Goal: Task Accomplishment & Management: Use online tool/utility

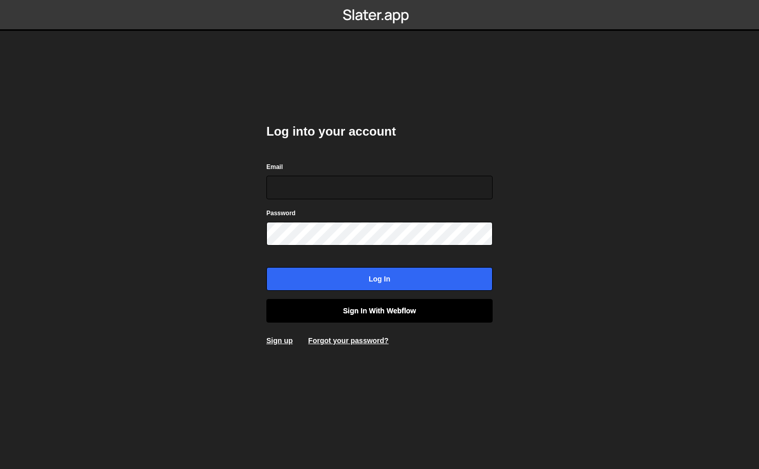
click at [364, 305] on link "Sign in with Webflow" at bounding box center [379, 311] width 226 height 24
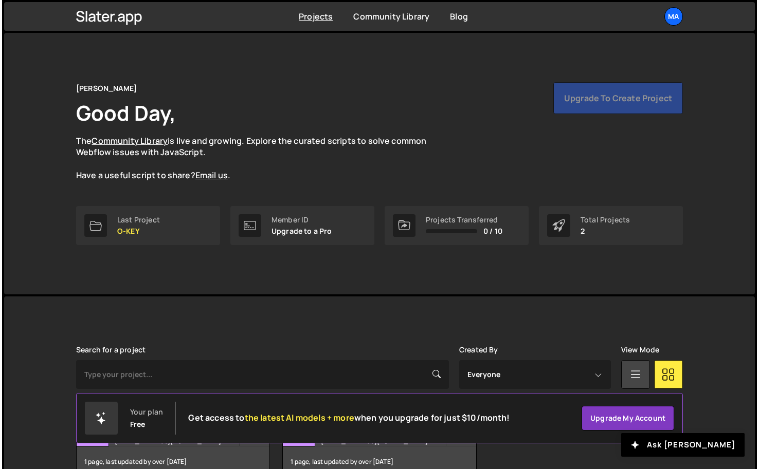
scroll to position [60, 0]
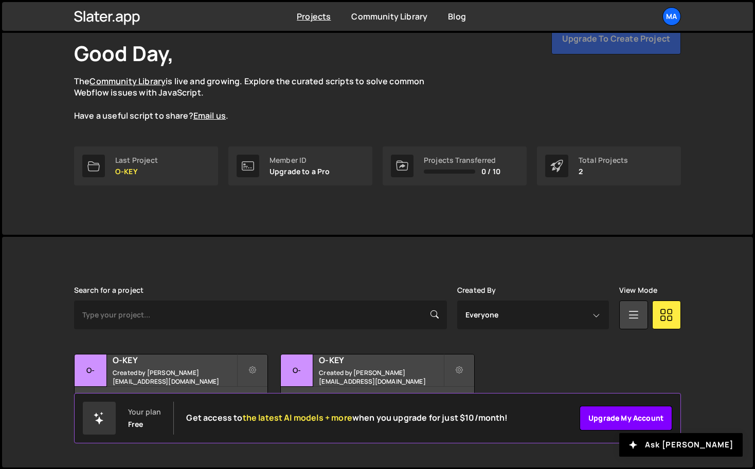
click at [609, 417] on link "Upgrade my account" at bounding box center [626, 418] width 93 height 25
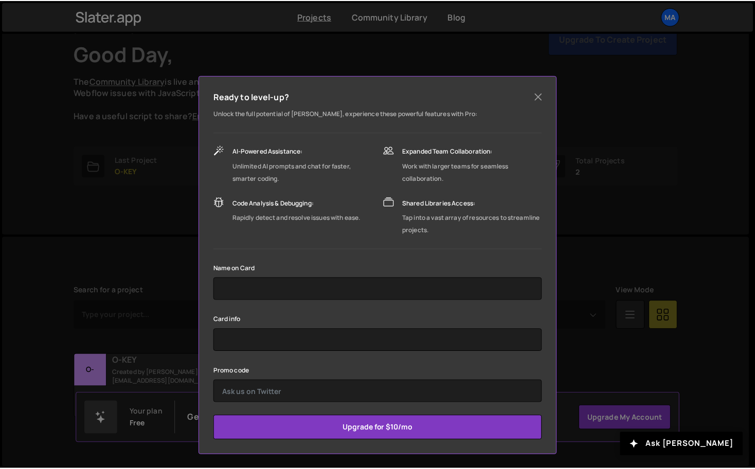
scroll to position [0, 0]
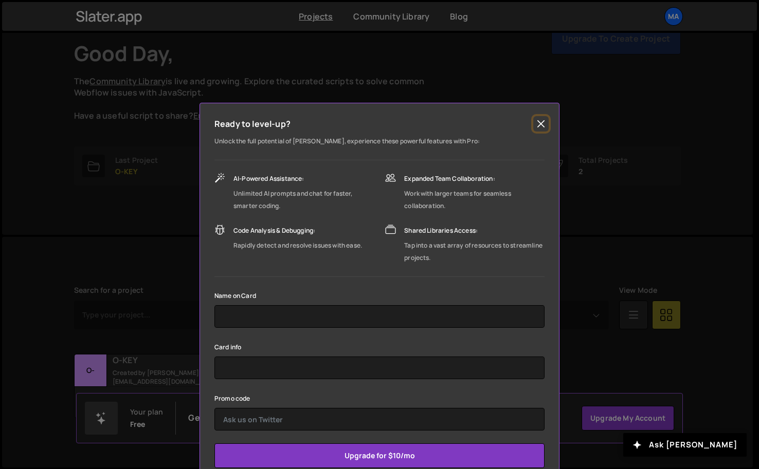
click at [541, 124] on button "Close" at bounding box center [540, 123] width 15 height 15
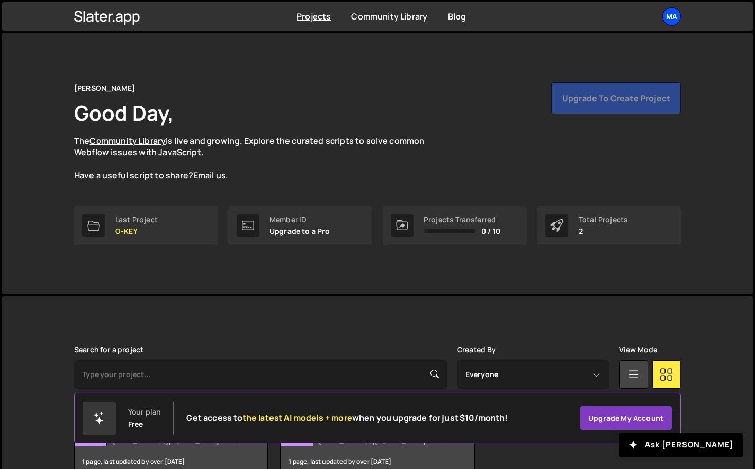
click at [669, 21] on div "Ma" at bounding box center [671, 16] width 19 height 19
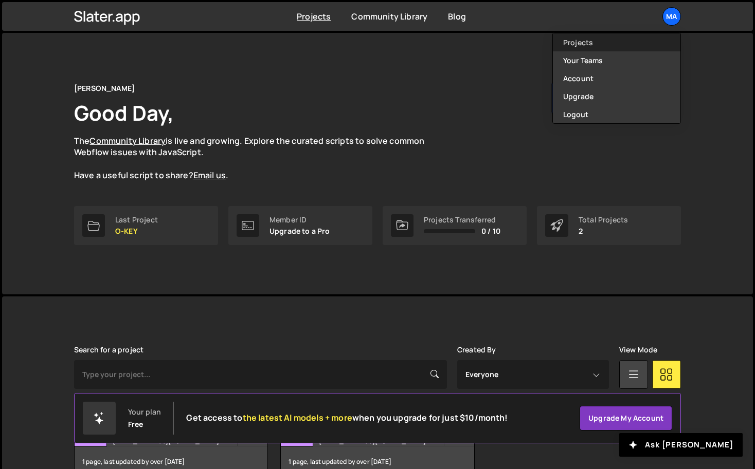
click at [609, 41] on link "Projects" at bounding box center [617, 42] width 128 height 18
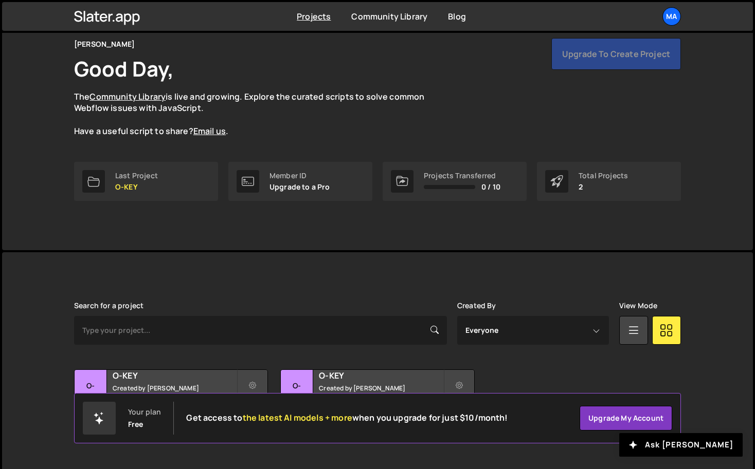
scroll to position [60, 0]
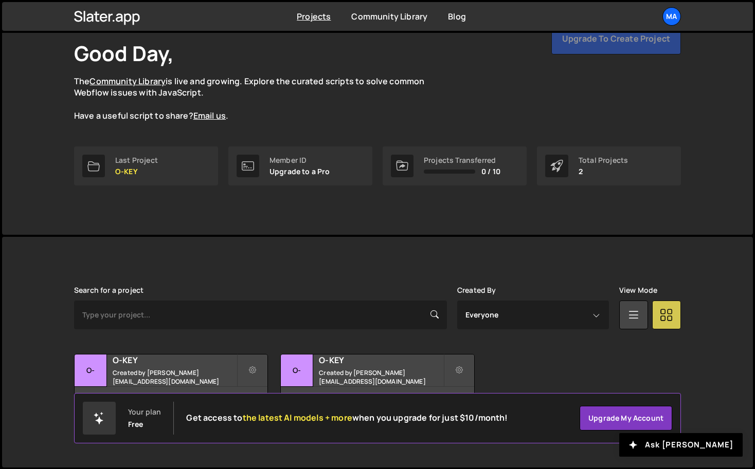
click at [660, 317] on icon at bounding box center [666, 314] width 13 height 19
click at [630, 318] on icon at bounding box center [633, 314] width 13 height 19
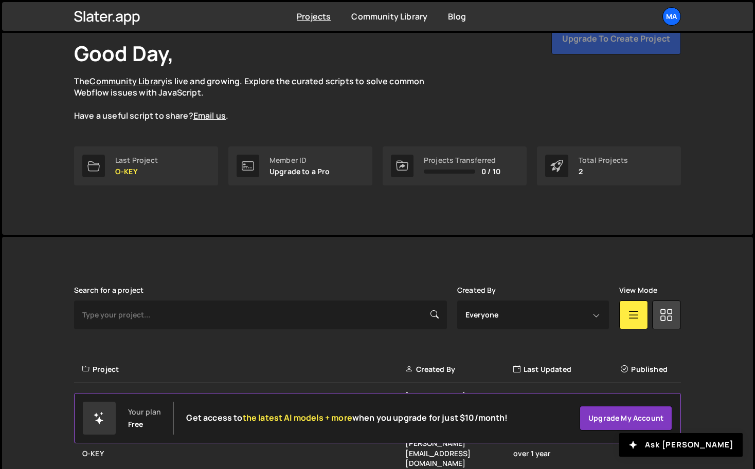
scroll to position [79, 0]
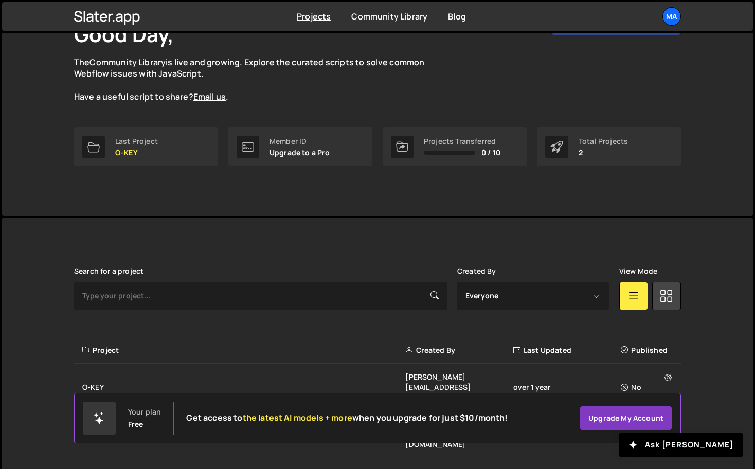
click at [93, 417] on icon at bounding box center [99, 418] width 12 height 12
click at [391, 14] on link "Community Library" at bounding box center [389, 16] width 76 height 11
click at [115, 21] on icon at bounding box center [107, 16] width 66 height 17
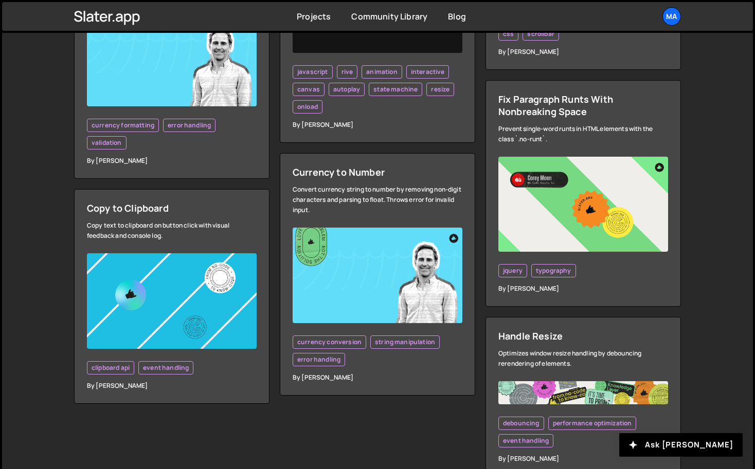
scroll to position [2837, 0]
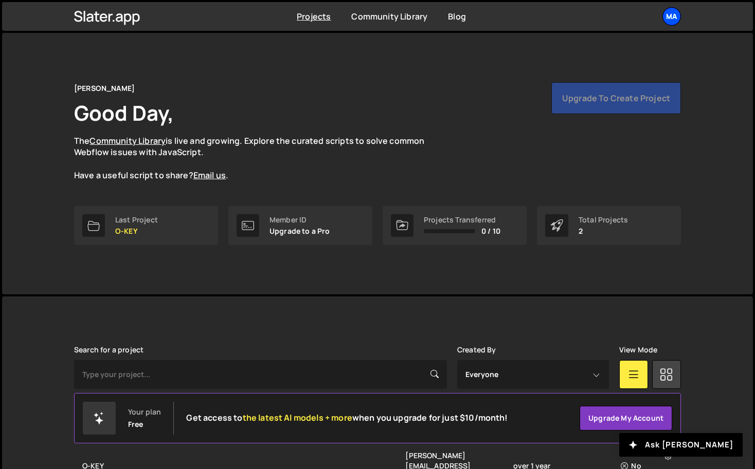
click at [669, 14] on div "Ma" at bounding box center [671, 16] width 19 height 19
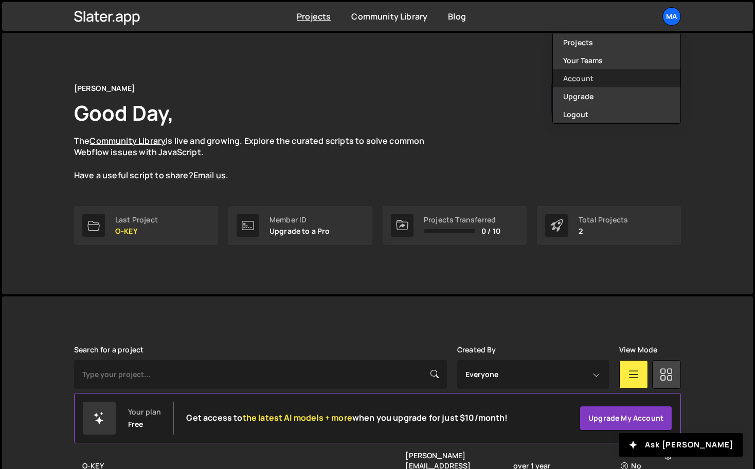
click at [577, 80] on link "Account" at bounding box center [617, 78] width 128 height 18
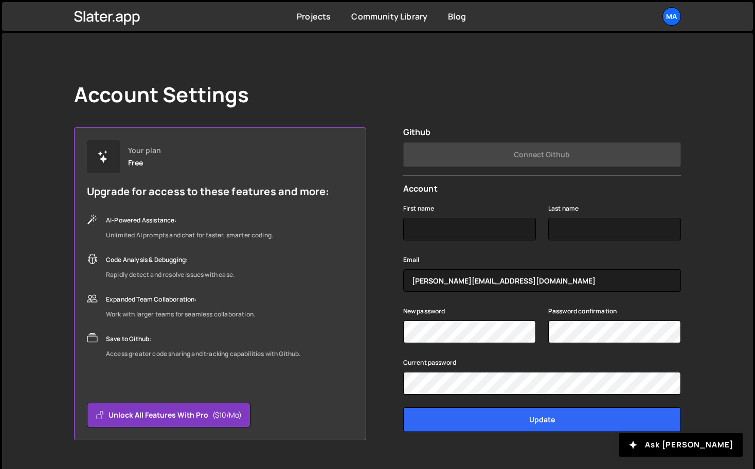
scroll to position [22, 0]
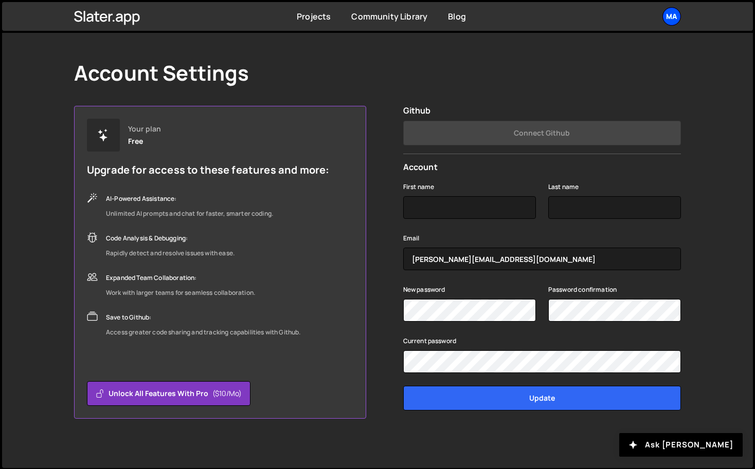
click at [675, 19] on div "Ma" at bounding box center [671, 16] width 19 height 19
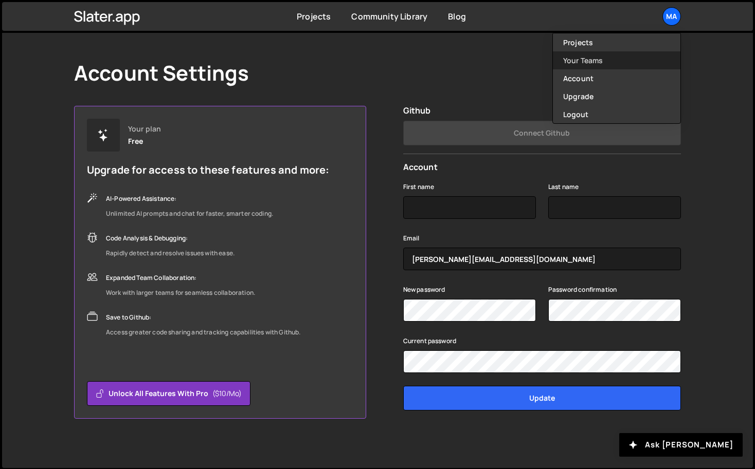
click at [620, 61] on link "Your Teams" at bounding box center [617, 60] width 128 height 18
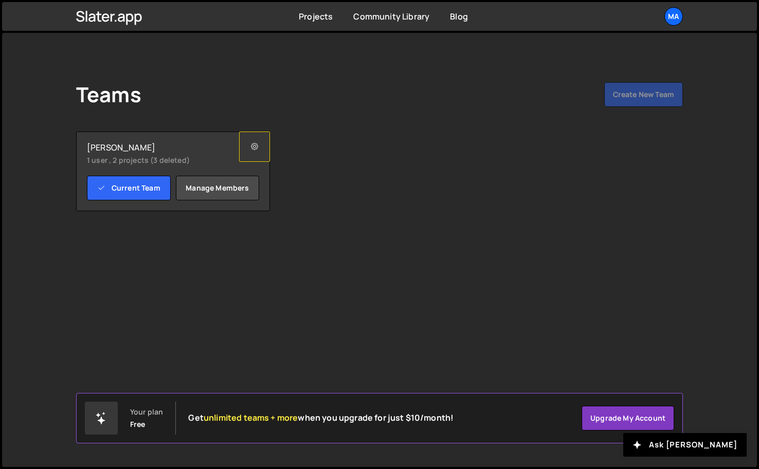
click at [250, 153] on button at bounding box center [254, 147] width 31 height 30
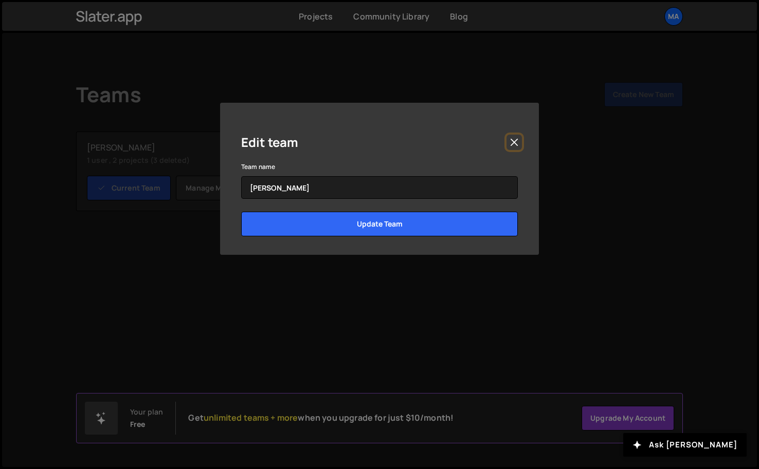
click at [518, 142] on button "Close" at bounding box center [513, 142] width 15 height 15
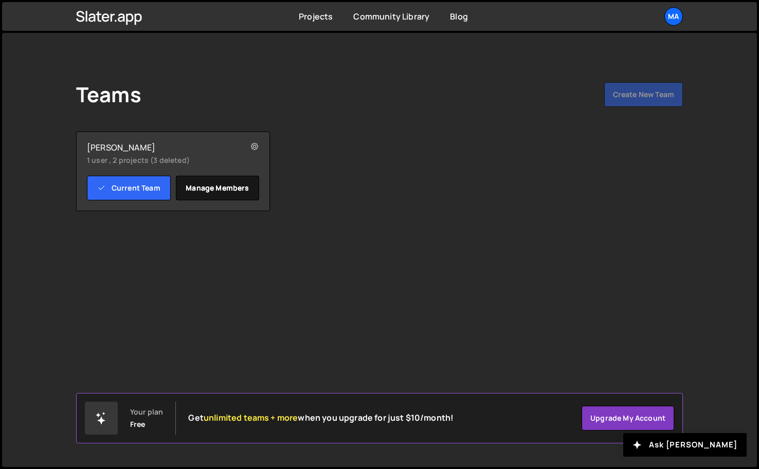
click at [229, 189] on link "Manage members" at bounding box center [218, 188] width 84 height 25
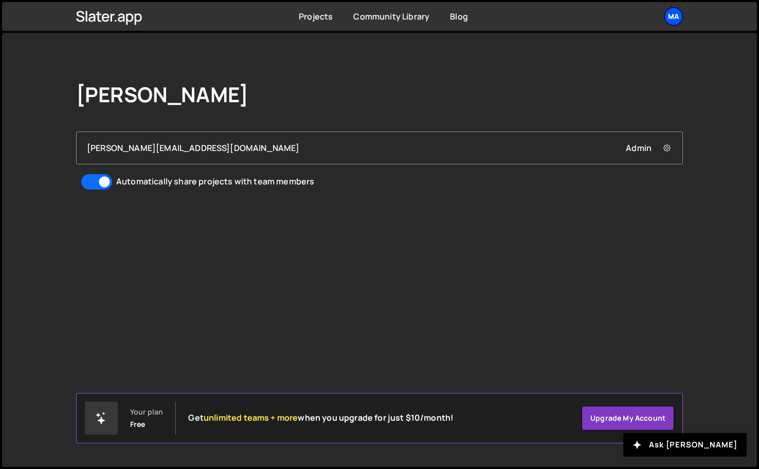
click at [671, 20] on div "Ma" at bounding box center [673, 16] width 19 height 19
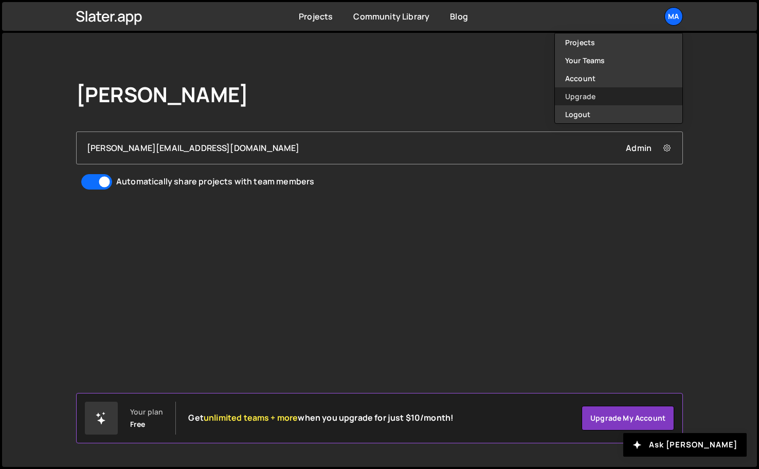
click at [595, 97] on link "Upgrade" at bounding box center [619, 96] width 128 height 18
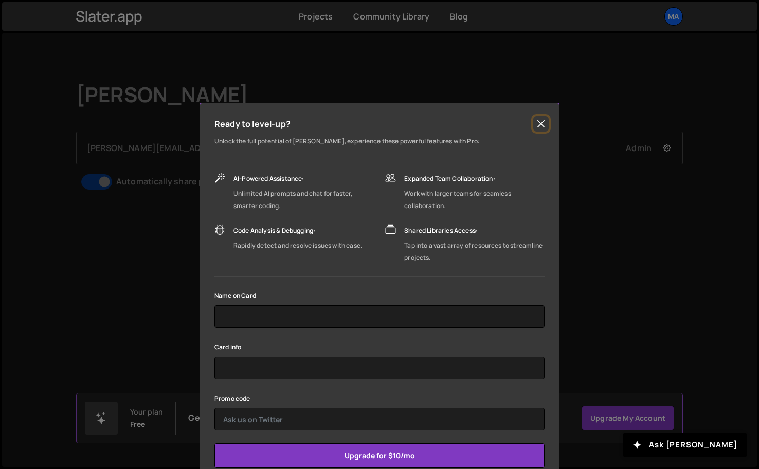
click at [536, 123] on button "Close" at bounding box center [540, 123] width 15 height 15
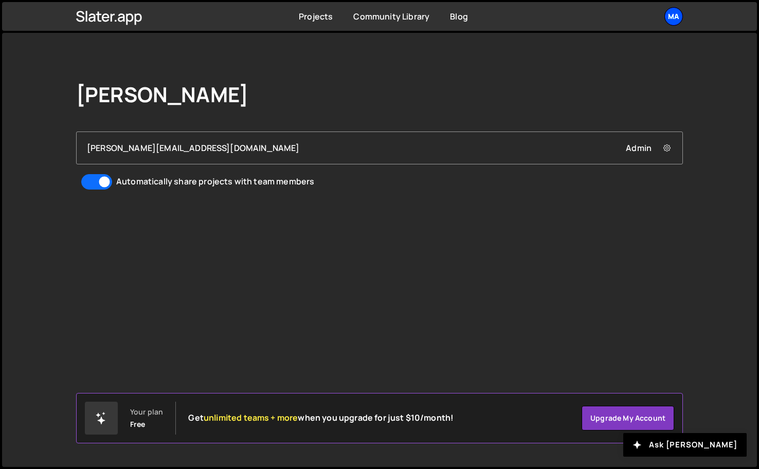
click at [676, 20] on div "Ma" at bounding box center [673, 16] width 19 height 19
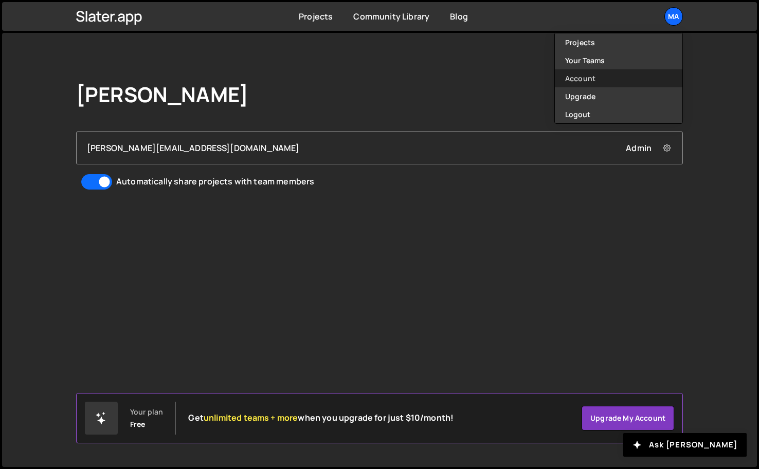
click at [595, 79] on link "Account" at bounding box center [619, 78] width 128 height 18
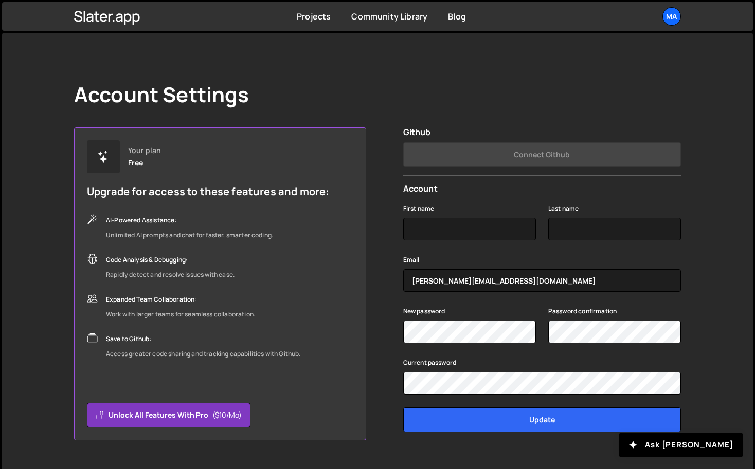
scroll to position [22, 0]
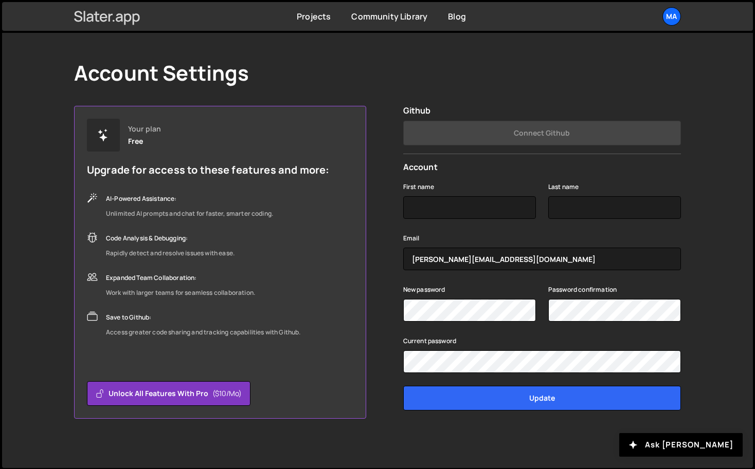
click at [108, 19] on icon at bounding box center [110, 18] width 4 height 8
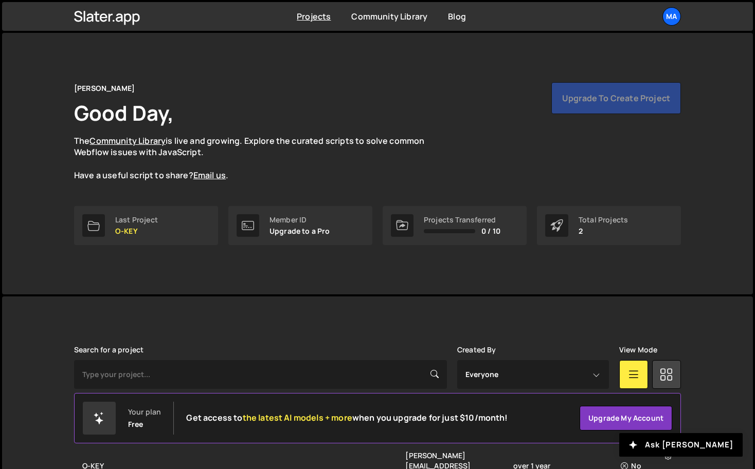
click at [296, 224] on div "Member ID Upgrade to a Pro" at bounding box center [299, 226] width 61 height 20
click at [674, 17] on div "Ma" at bounding box center [671, 16] width 19 height 19
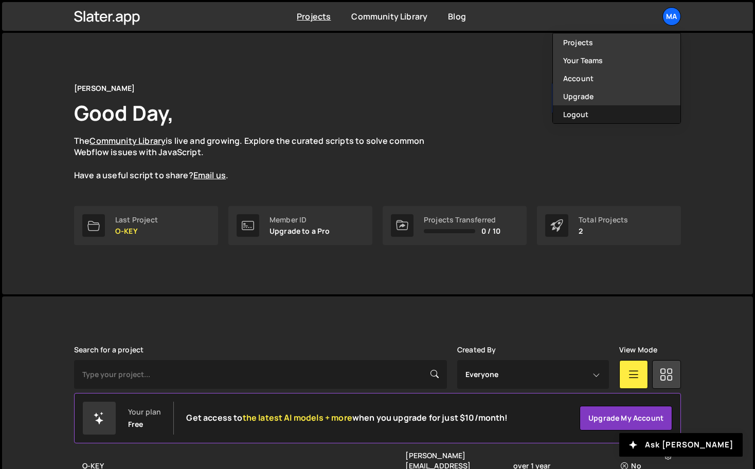
click at [600, 107] on button "Logout" at bounding box center [617, 114] width 128 height 18
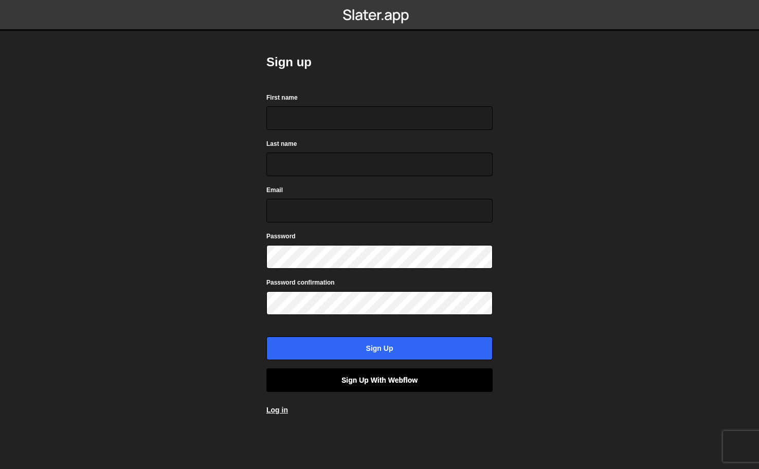
click at [387, 382] on link "Sign up with Webflow" at bounding box center [379, 381] width 226 height 24
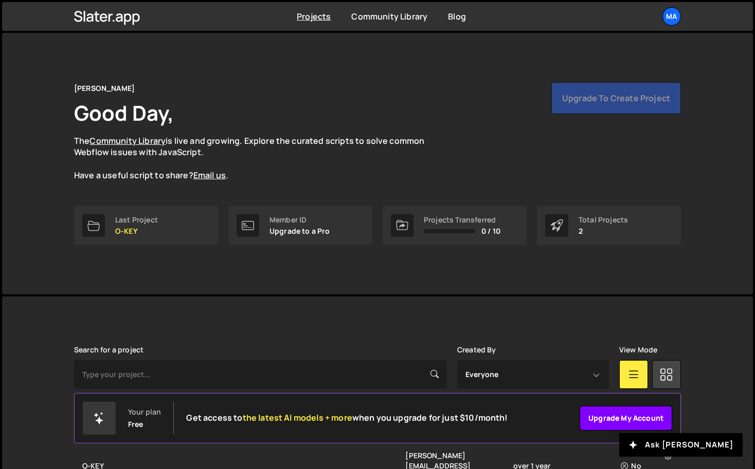
click at [619, 418] on link "Upgrade my account" at bounding box center [626, 418] width 93 height 25
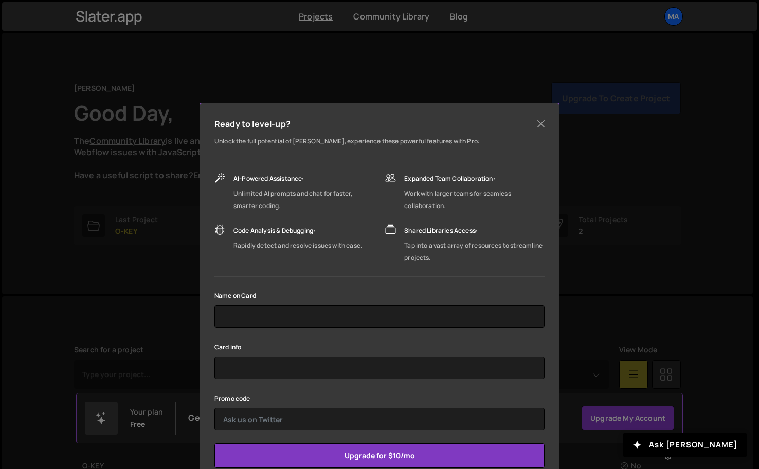
scroll to position [27, 0]
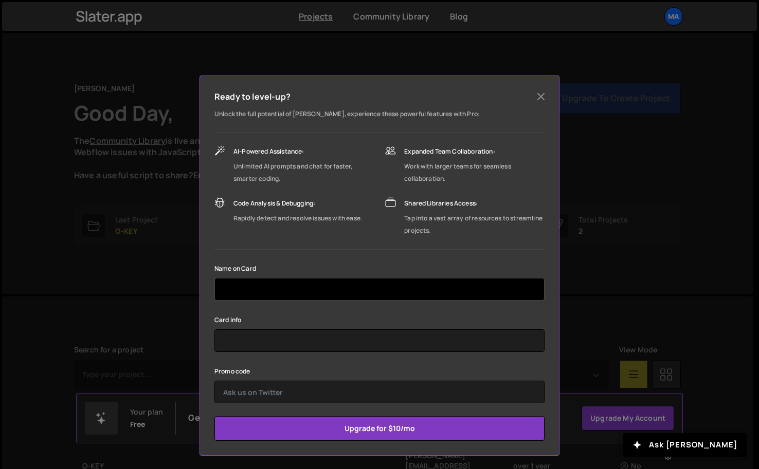
click at [340, 279] on input "text" at bounding box center [379, 289] width 330 height 23
type input "[PERSON_NAME]"
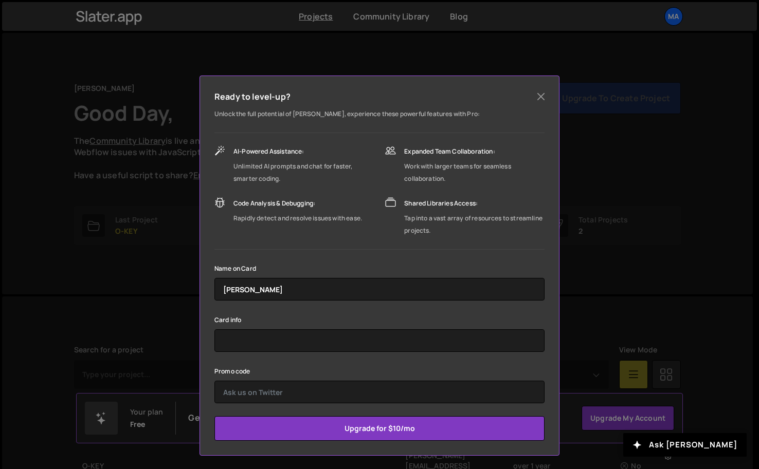
click at [390, 370] on div "Promo code" at bounding box center [379, 384] width 330 height 39
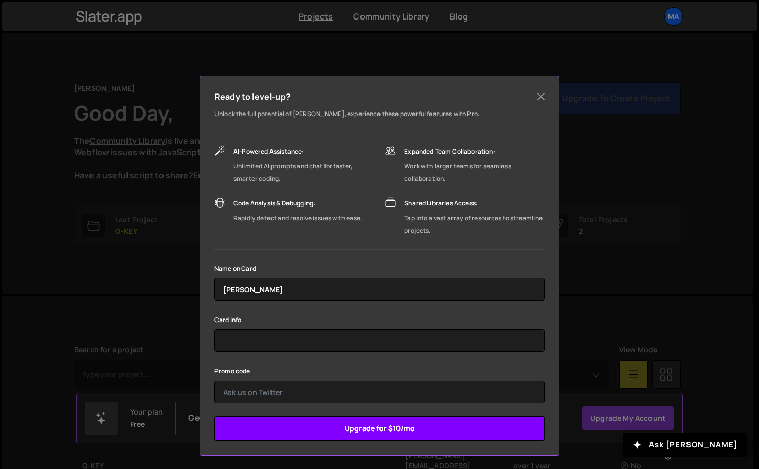
click at [392, 435] on input "Upgrade for $10/mo" at bounding box center [379, 429] width 330 height 25
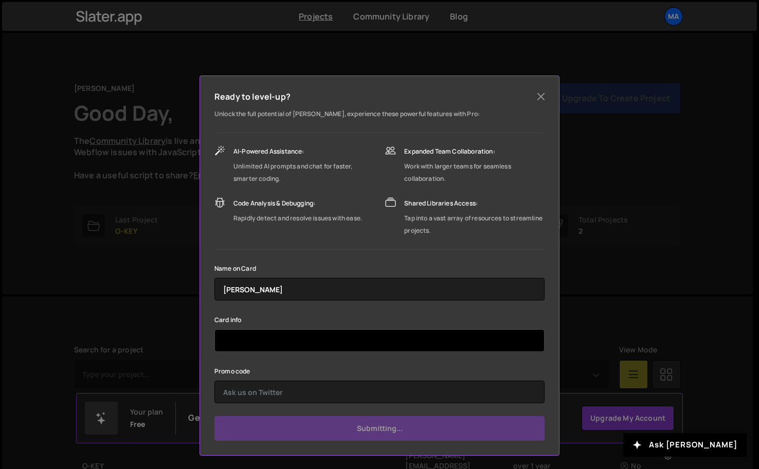
type input "Submit"
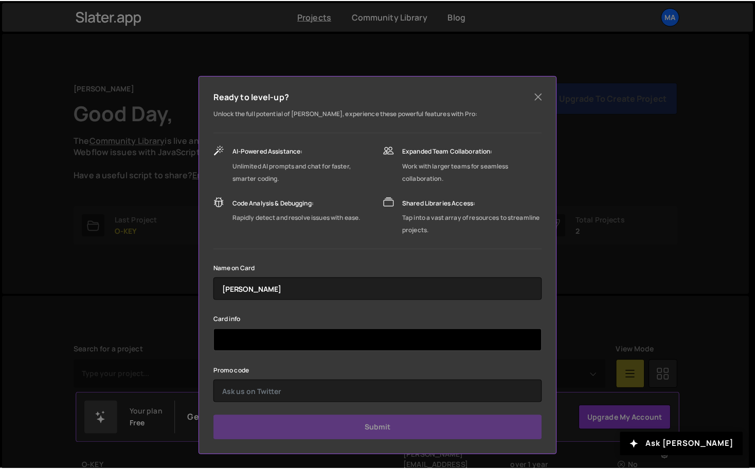
scroll to position [0, 0]
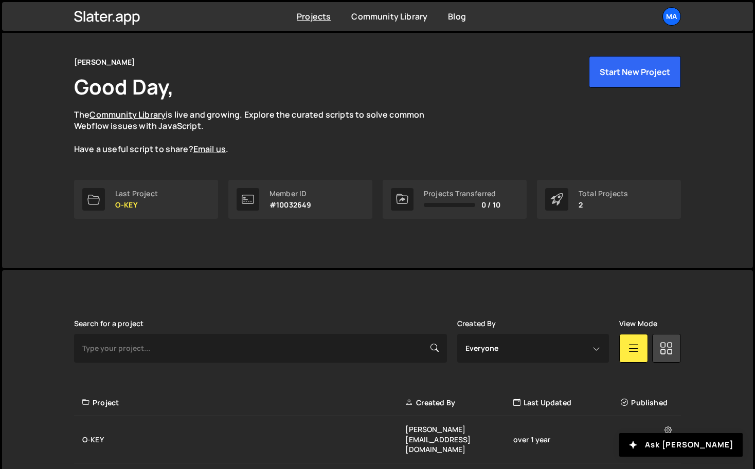
scroll to position [28, 0]
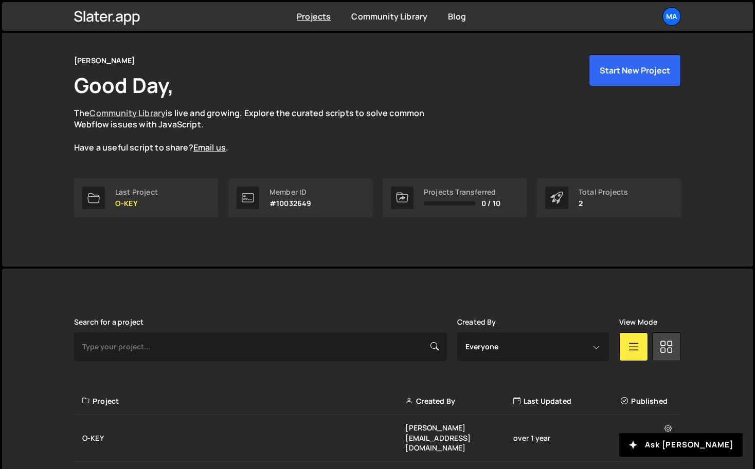
click at [131, 113] on link "Community Library" at bounding box center [127, 112] width 76 height 11
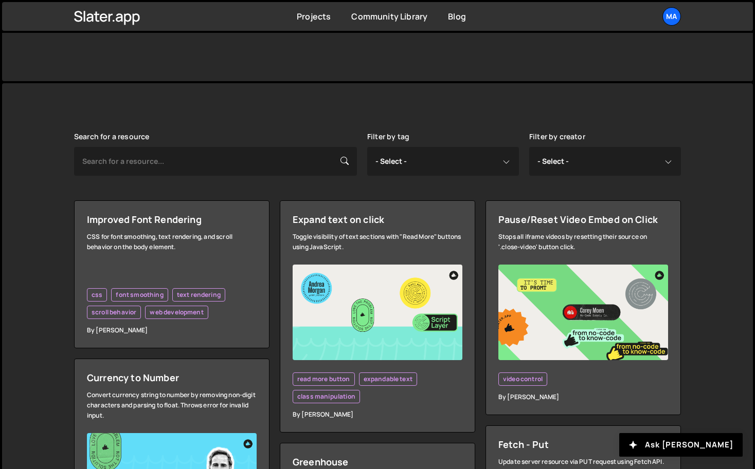
scroll to position [169, 0]
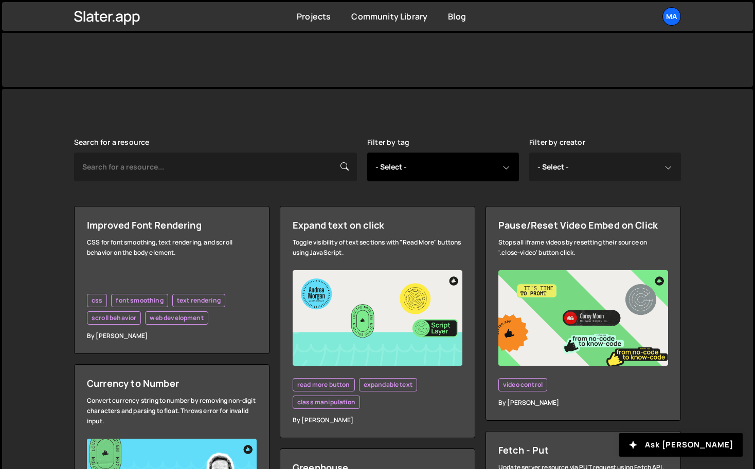
click at [431, 168] on select "- Select - all resources ::selection api american flag animation array filterin…" at bounding box center [443, 167] width 152 height 29
select select "pagination"
click at [367, 153] on select "- Select - all resources ::selection api american flag animation array filterin…" at bounding box center [443, 167] width 152 height 29
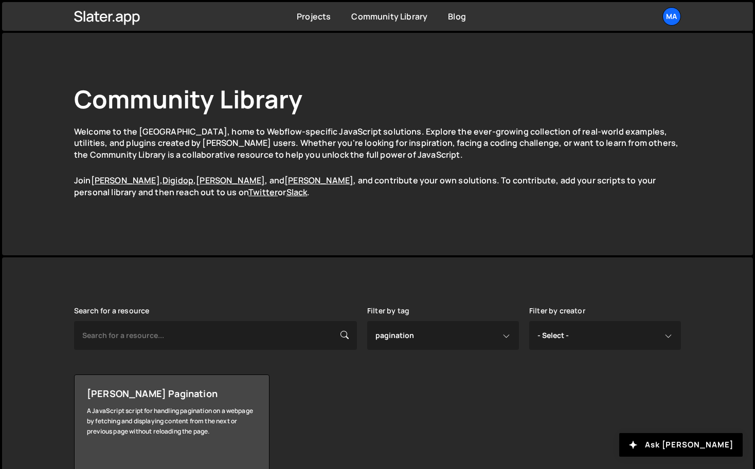
select select "pagination"
click at [490, 115] on h1 "Community Library" at bounding box center [377, 98] width 607 height 33
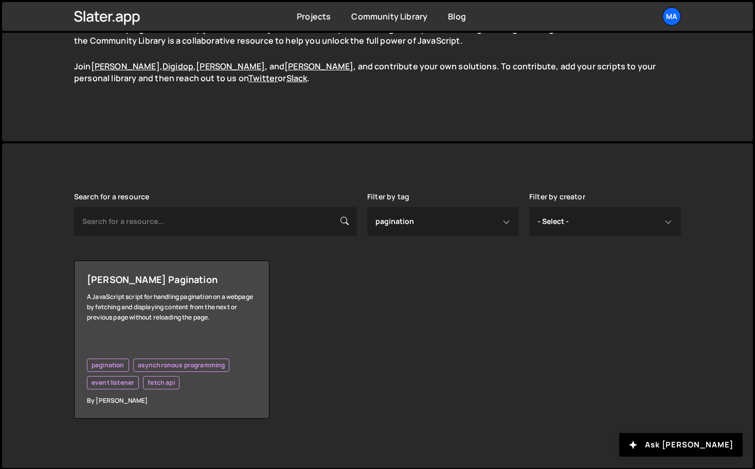
scroll to position [116, 0]
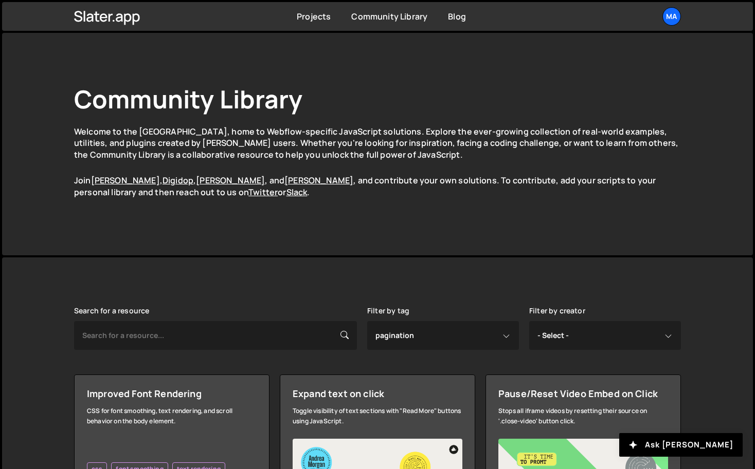
select select "pagination"
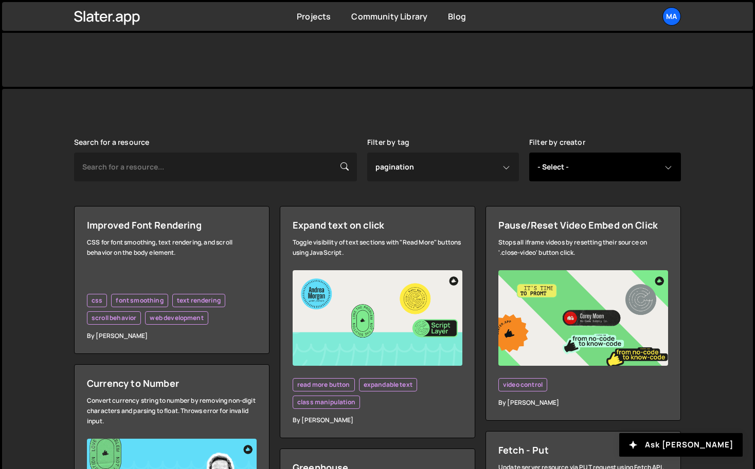
click at [594, 163] on select "- Select - all resources [PERSON_NAME] [PERSON_NAME] Digipop Green [PERSON_NAME…" at bounding box center [605, 167] width 152 height 29
select select "[PERSON_NAME]"
click at [529, 153] on select "- Select - all resources [PERSON_NAME] [PERSON_NAME] Digipop Green [PERSON_NAME…" at bounding box center [605, 167] width 152 height 29
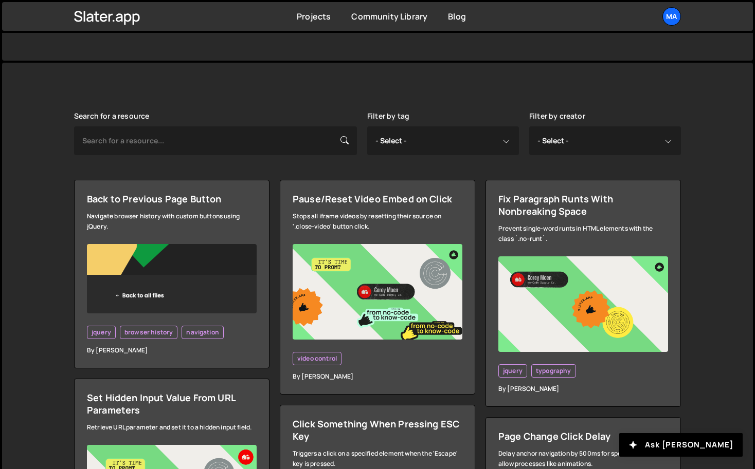
scroll to position [188, 0]
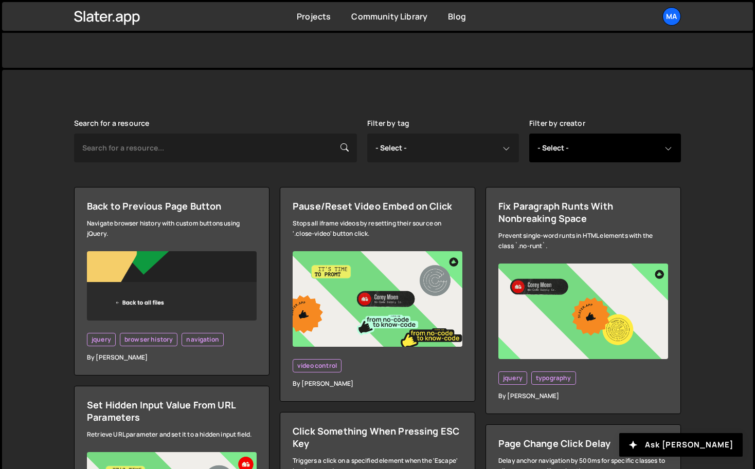
click at [586, 146] on select "- Select - all resources [PERSON_NAME] [PERSON_NAME] Digipop Green [PERSON_NAME…" at bounding box center [605, 148] width 152 height 29
select select "Green"
click at [529, 134] on select "- Select - all resources Andrea Morgan Corey Moen Digipop Green Malan Jared Mal…" at bounding box center [605, 148] width 152 height 29
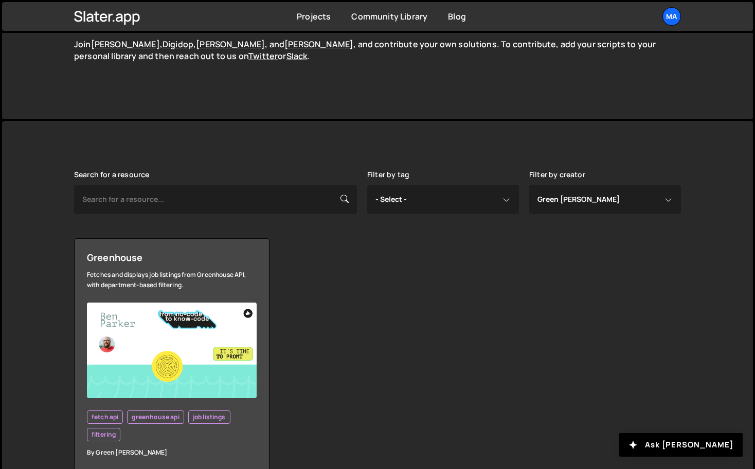
scroll to position [189, 0]
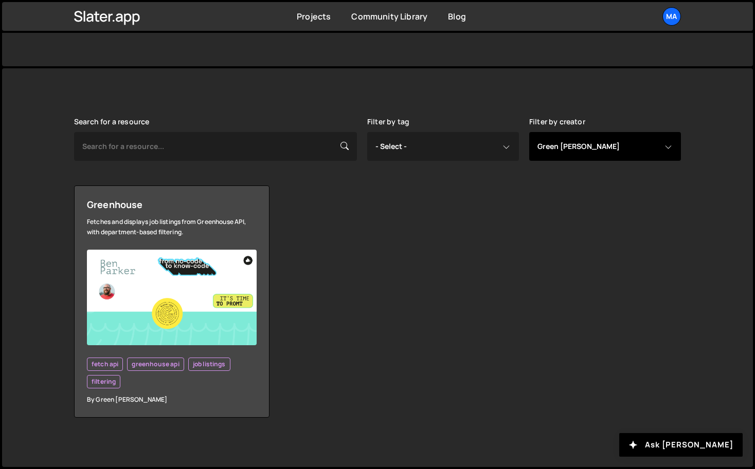
click at [638, 142] on select "- Select - all resources Andrea Morgan Corey Moen Digipop Green Malan Jared Mal…" at bounding box center [605, 146] width 152 height 29
select select "Jared"
click at [529, 132] on select "- Select - all resources Andrea Morgan Corey Moen Digipop Green Malan Jared Mal…" at bounding box center [605, 146] width 152 height 29
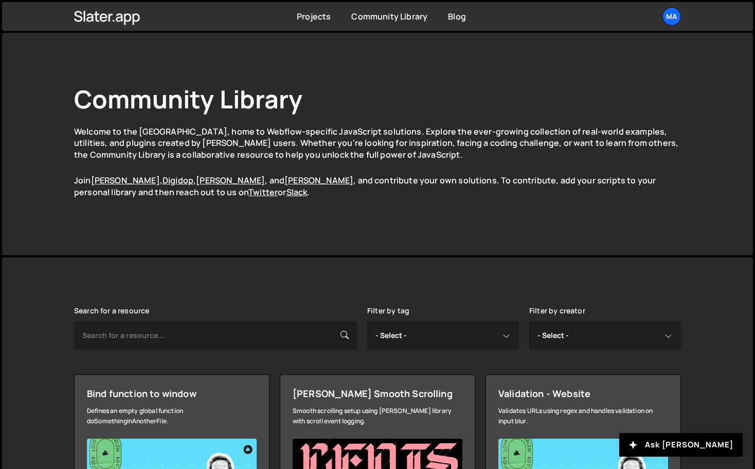
select select "Jared"
click at [320, 19] on link "Projects" at bounding box center [314, 16] width 34 height 11
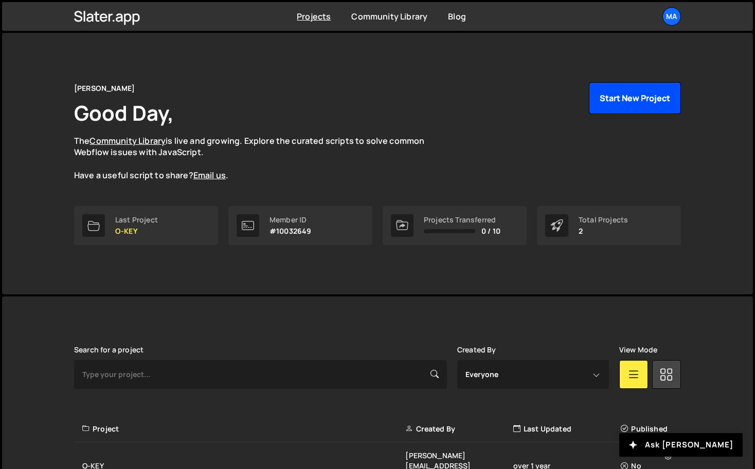
click at [601, 100] on button "Start New Project" at bounding box center [635, 98] width 92 height 32
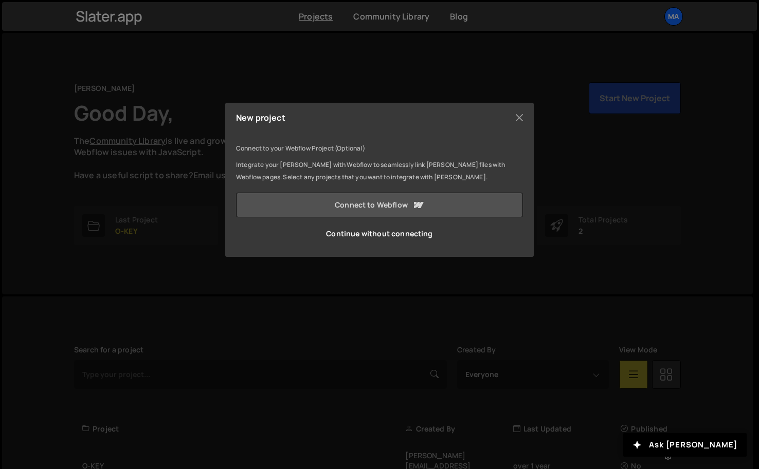
click at [367, 209] on link "Connect to Webflow" at bounding box center [379, 205] width 287 height 25
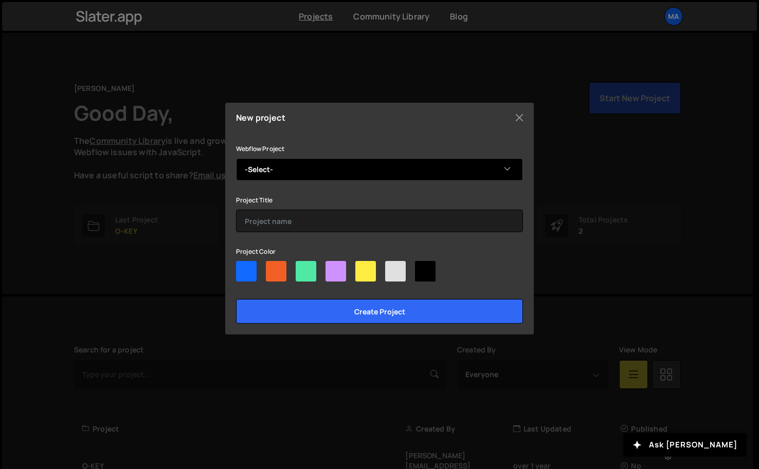
click at [398, 173] on select "-Select- [PERSON_NAME] old Portfolio Frikirkenet - Landing Page Copy of Thy Pin…" at bounding box center [379, 169] width 287 height 23
select select "68c40d158e3e5b180d205bcc"
click at [236, 158] on select "-Select- [PERSON_NAME] old Portfolio Frikirkenet - Landing Page Copy of Thy Pin…" at bounding box center [379, 169] width 287 height 23
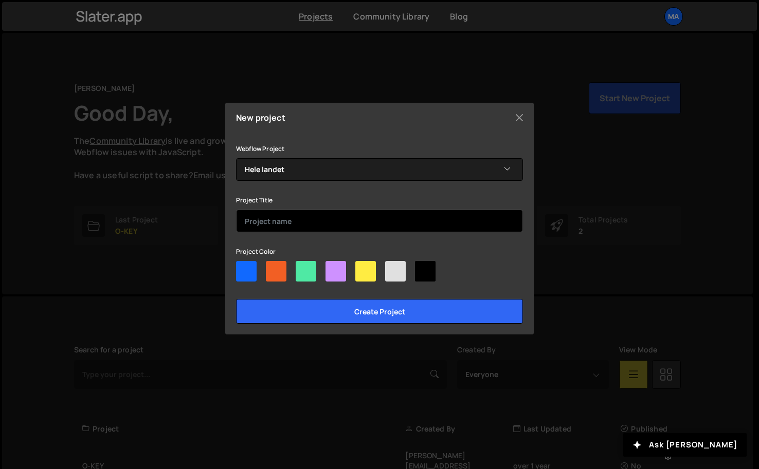
click at [385, 224] on input "text" at bounding box center [379, 221] width 287 height 23
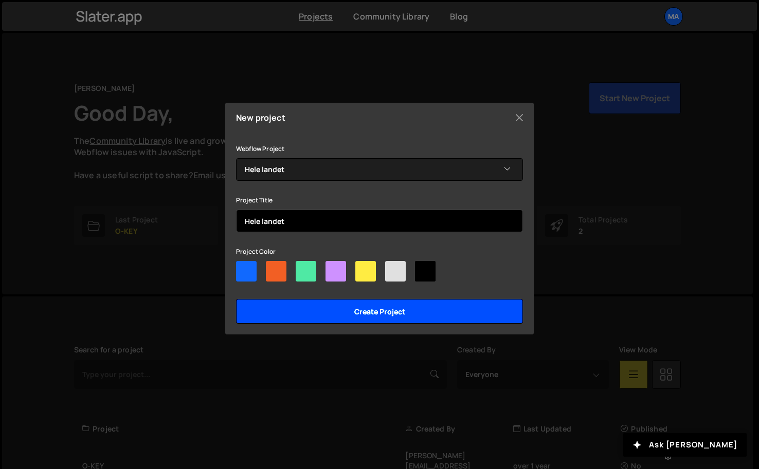
type input "Hele landet"
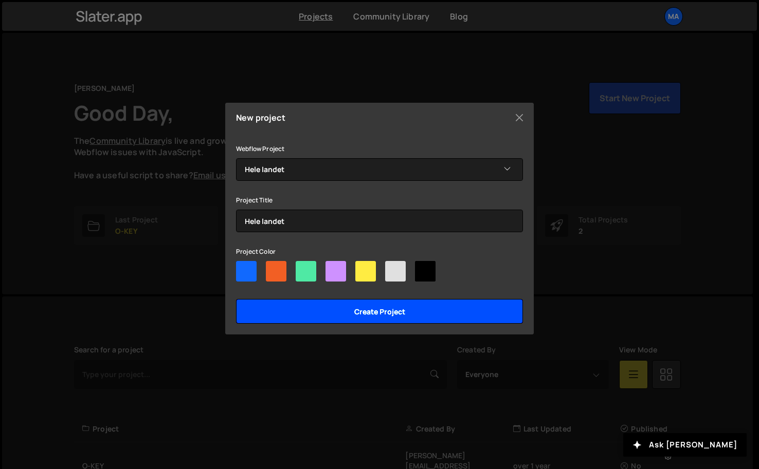
click at [349, 308] on input "Create project" at bounding box center [379, 311] width 287 height 25
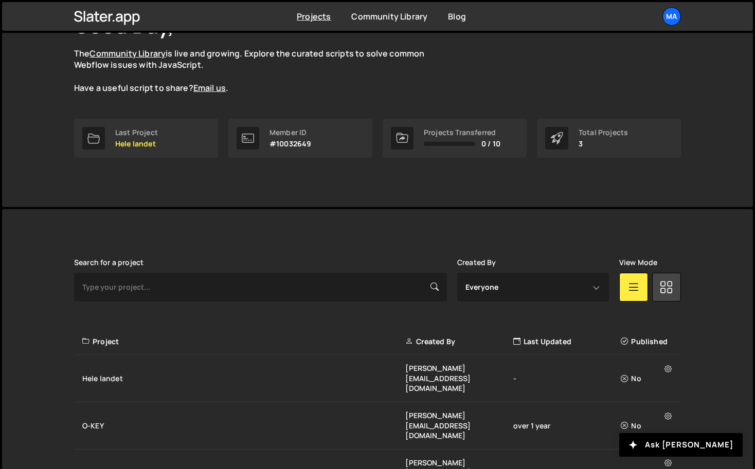
scroll to position [105, 0]
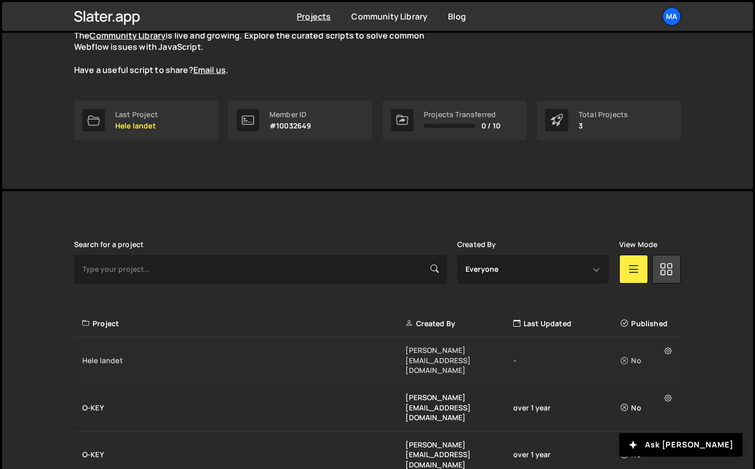
click at [247, 356] on div "Hele landet" at bounding box center [243, 361] width 323 height 10
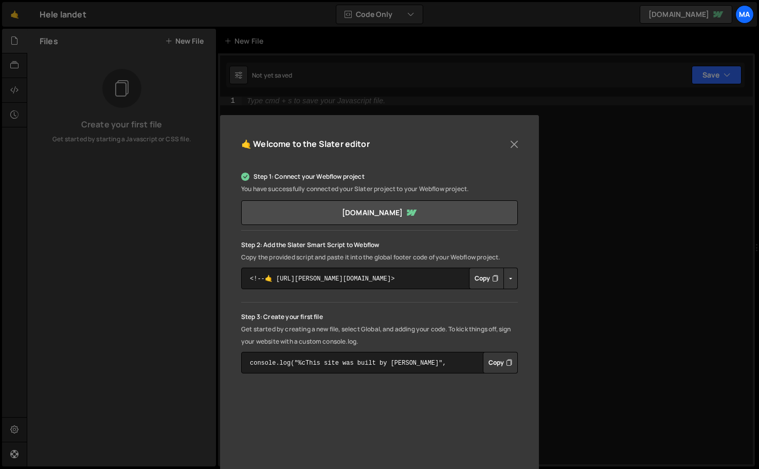
click at [484, 280] on button "Copy" at bounding box center [486, 279] width 35 height 22
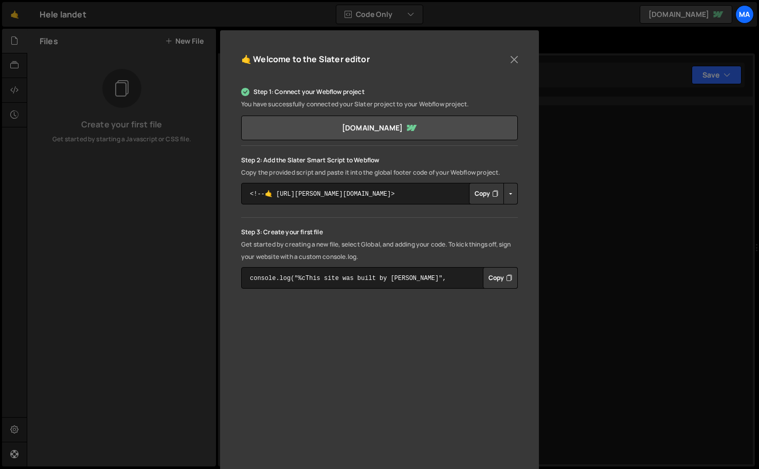
scroll to position [79, 0]
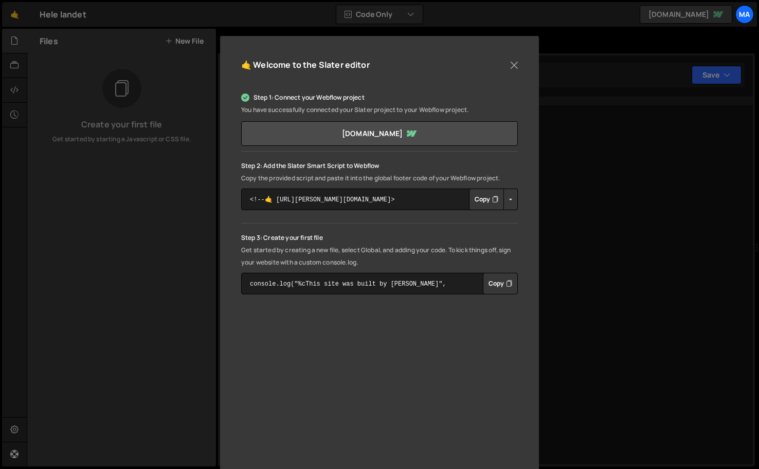
click at [508, 205] on button "Button group with nested dropdown" at bounding box center [510, 200] width 14 height 22
click at [545, 222] on link "Copy Staging Script" at bounding box center [554, 219] width 101 height 14
click at [510, 199] on button "Button group with nested dropdown" at bounding box center [510, 200] width 14 height 22
click at [522, 228] on link "Copy Production Script" at bounding box center [554, 233] width 101 height 14
click at [511, 200] on button "Button group with nested dropdown" at bounding box center [510, 200] width 14 height 22
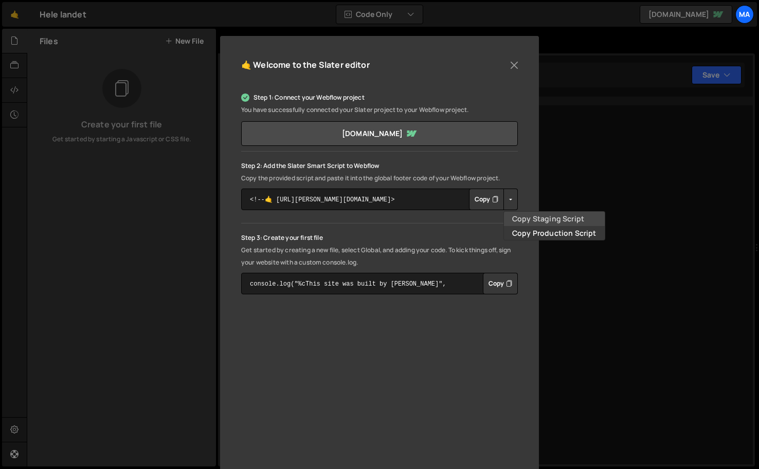
click at [519, 217] on link "Copy Staging Script" at bounding box center [554, 219] width 101 height 14
click at [497, 278] on button "Copy" at bounding box center [500, 284] width 35 height 22
click at [516, 62] on button "Close" at bounding box center [513, 65] width 15 height 15
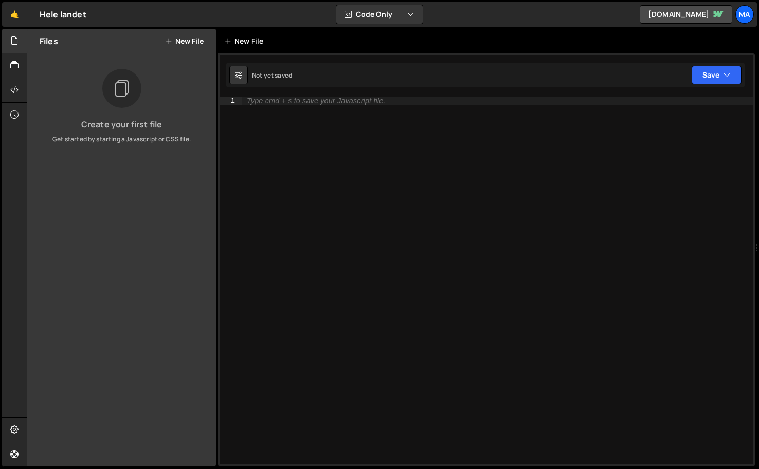
click at [254, 41] on div "New File" at bounding box center [245, 41] width 43 height 10
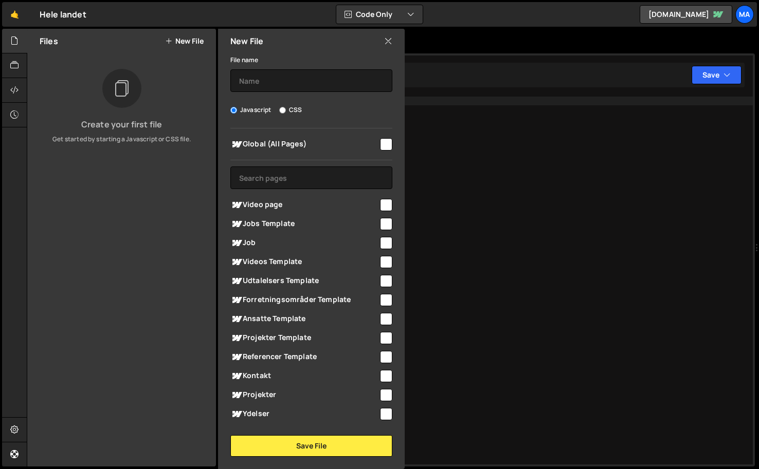
click at [409, 2] on div "🤙 Hele landet ⚠️ Code is being edited in another browser Code Only Code Only Co…" at bounding box center [379, 14] width 755 height 25
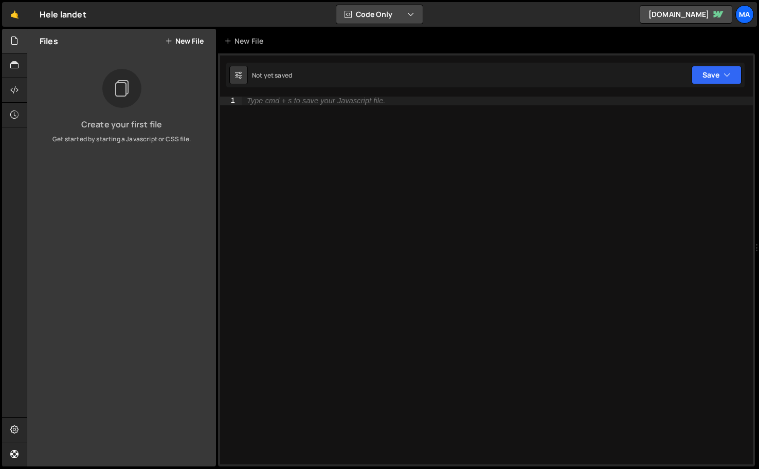
click at [409, 8] on button "Code Only" at bounding box center [379, 14] width 86 height 19
click at [395, 60] on button "Code + Tools" at bounding box center [380, 55] width 86 height 19
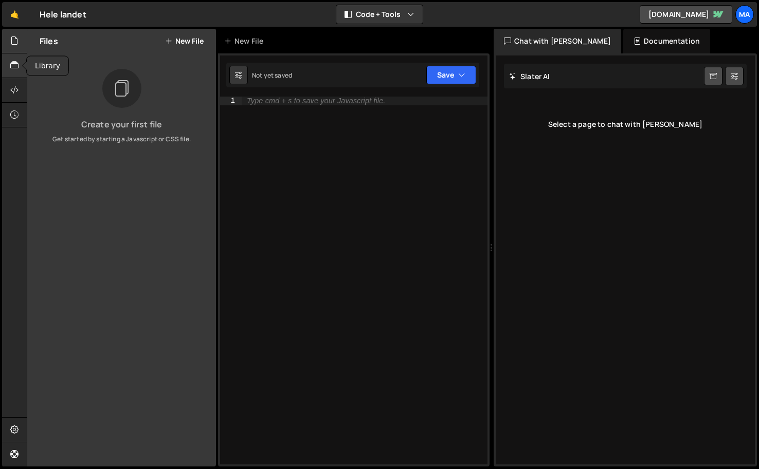
click at [17, 73] on div at bounding box center [14, 65] width 25 height 25
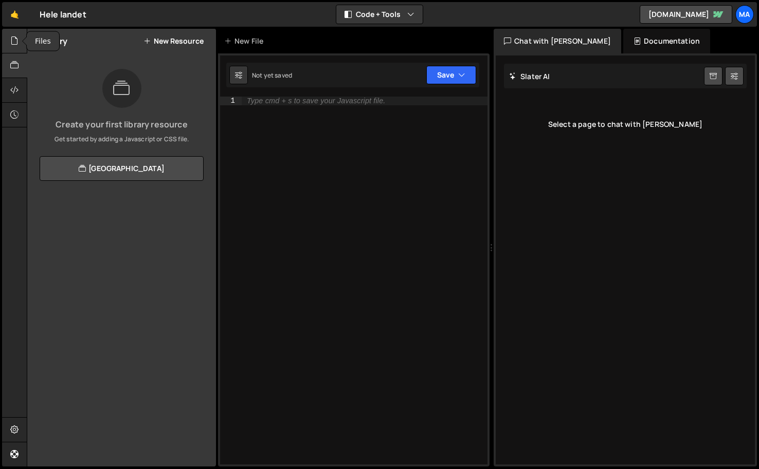
click at [11, 49] on div at bounding box center [14, 41] width 25 height 25
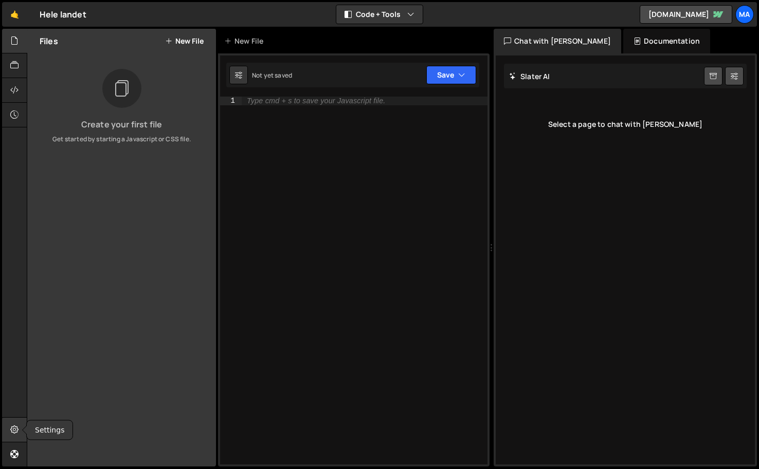
click at [17, 430] on icon at bounding box center [14, 429] width 8 height 11
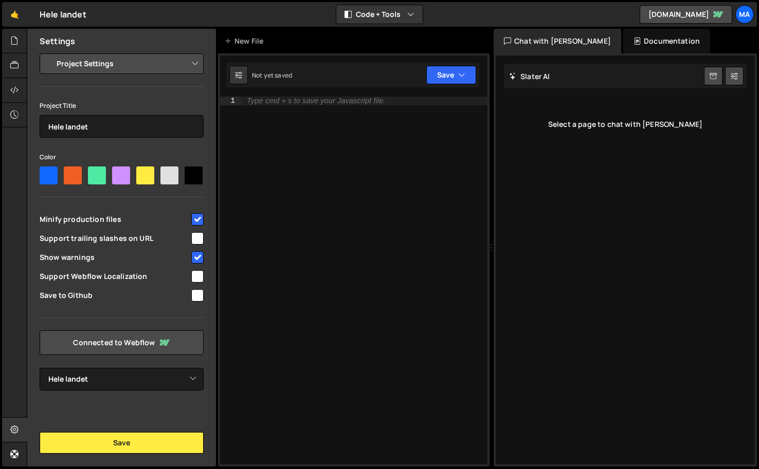
click at [84, 62] on select "Project Settings Code Editor Settings Chat Settings" at bounding box center [123, 63] width 151 height 23
click at [48, 52] on select "Project Settings Code Editor Settings Chat Settings" at bounding box center [123, 63] width 151 height 23
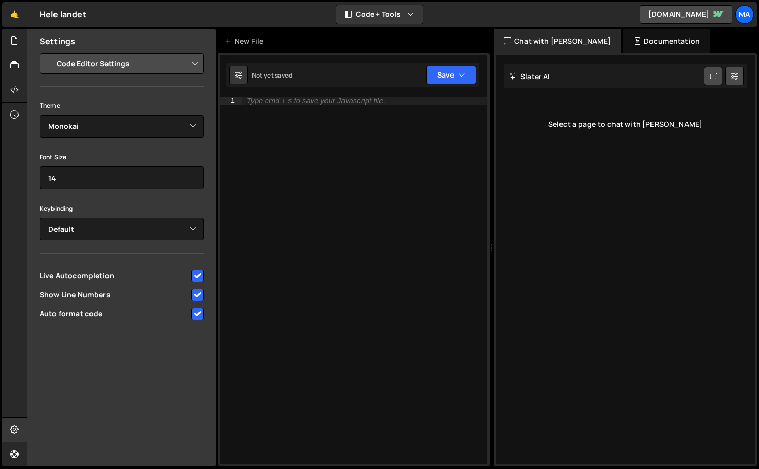
click at [108, 68] on select "Project Settings Code Editor Settings Chat Settings" at bounding box center [123, 63] width 151 height 23
select select "chat"
click at [48, 52] on select "Project Settings Code Editor Settings Chat Settings" at bounding box center [123, 63] width 151 height 23
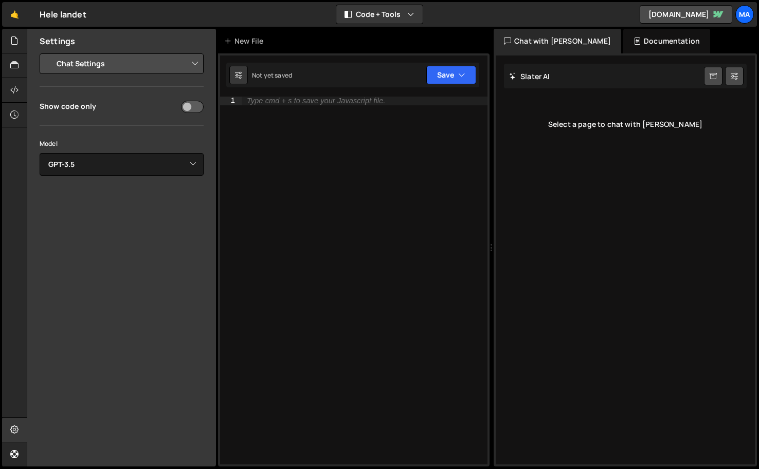
click at [107, 67] on select "Project Settings Code Editor Settings Chat Settings" at bounding box center [123, 63] width 151 height 23
click at [48, 52] on select "Project Settings Code Editor Settings Chat Settings" at bounding box center [123, 63] width 151 height 23
click at [122, 159] on select "Select Model GPT-3.5 GPT-4o mini GPT-4o (Pro) GPT-4.1 (Pro)" at bounding box center [122, 164] width 164 height 23
select select "gpt-4.1"
click at [40, 153] on select "Select Model GPT-3.5 GPT-4o mini GPT-4o (Pro) GPT-4.1 (Pro)" at bounding box center [122, 164] width 164 height 23
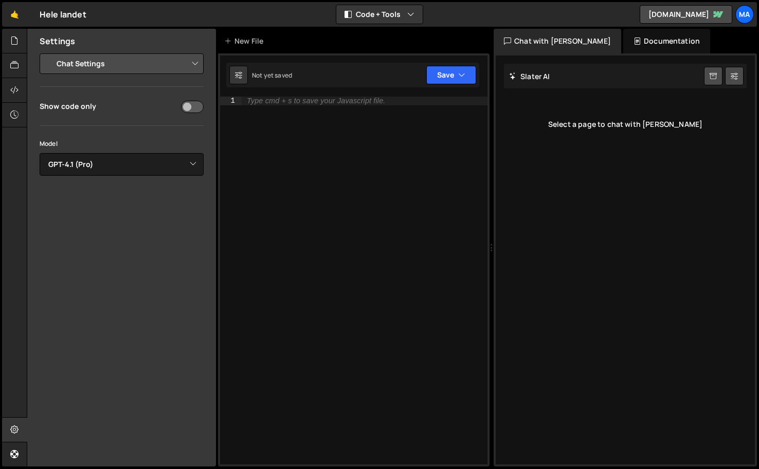
click at [119, 67] on select "Project Settings Code Editor Settings Chat Settings" at bounding box center [123, 63] width 151 height 23
select select "project"
click at [48, 52] on select "Project Settings Code Editor Settings Chat Settings" at bounding box center [123, 63] width 151 height 23
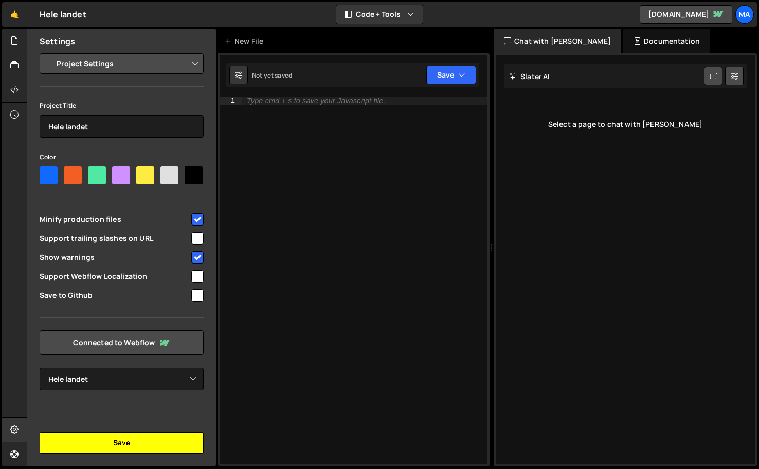
click at [150, 436] on button "Save" at bounding box center [122, 443] width 164 height 22
click at [337, 138] on div "Type cmd + s to save your Javascript file." at bounding box center [365, 289] width 246 height 385
click at [136, 437] on button "Save" at bounding box center [122, 443] width 164 height 22
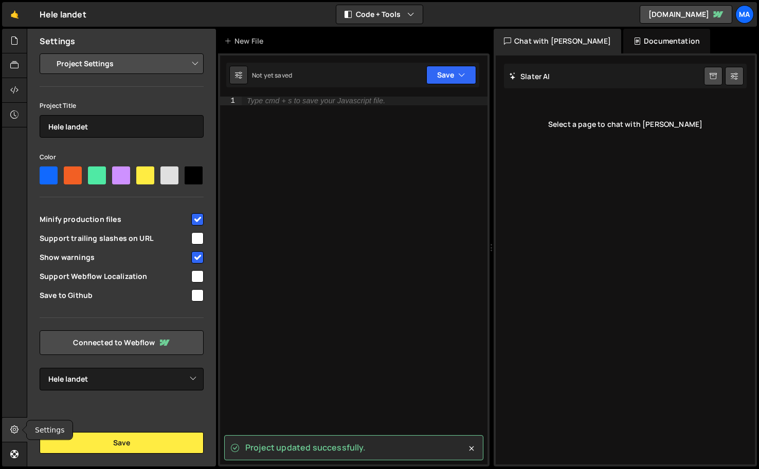
click at [16, 433] on icon at bounding box center [14, 429] width 8 height 11
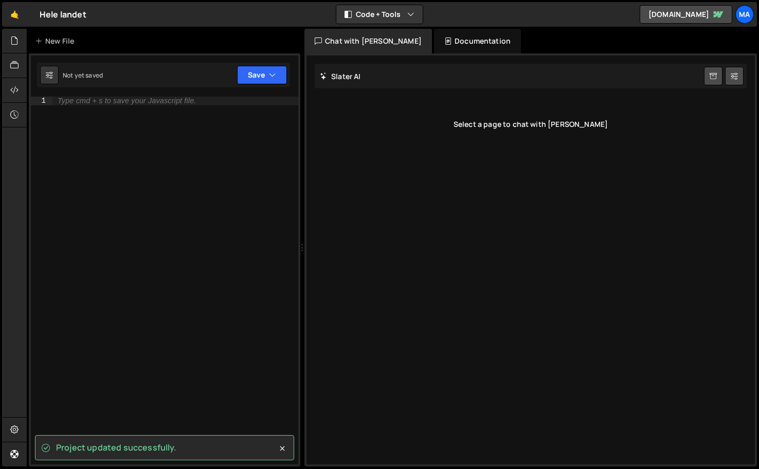
click at [183, 114] on div "Type cmd + s to save your Javascript file." at bounding box center [175, 289] width 246 height 385
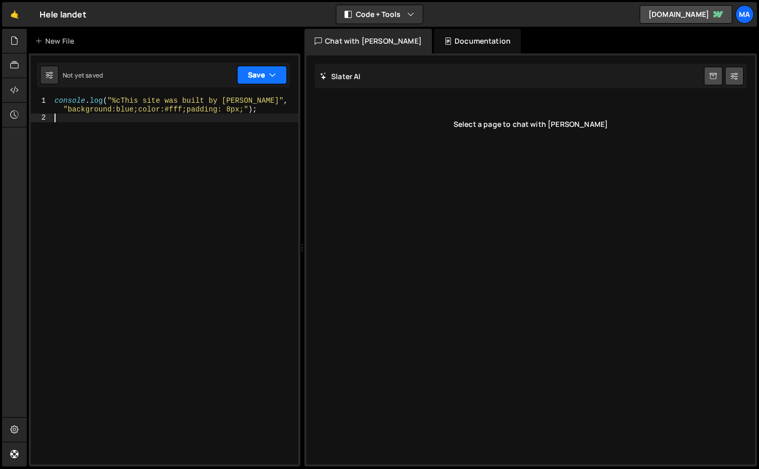
click at [253, 73] on button "Save" at bounding box center [262, 75] width 50 height 19
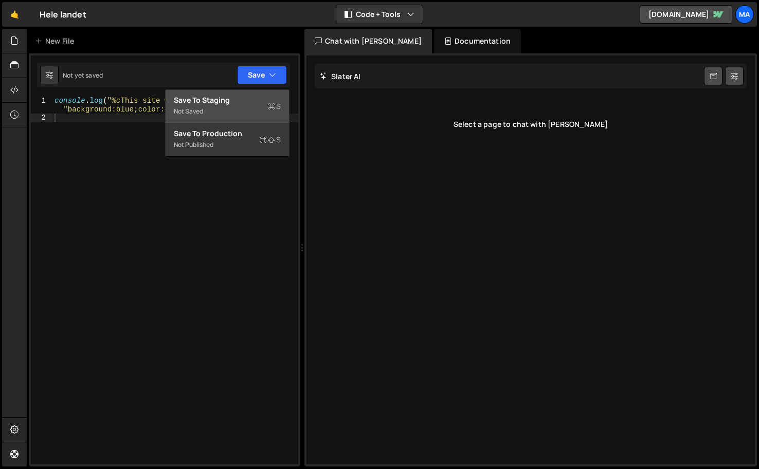
click at [240, 114] on div "Not saved" at bounding box center [227, 111] width 107 height 12
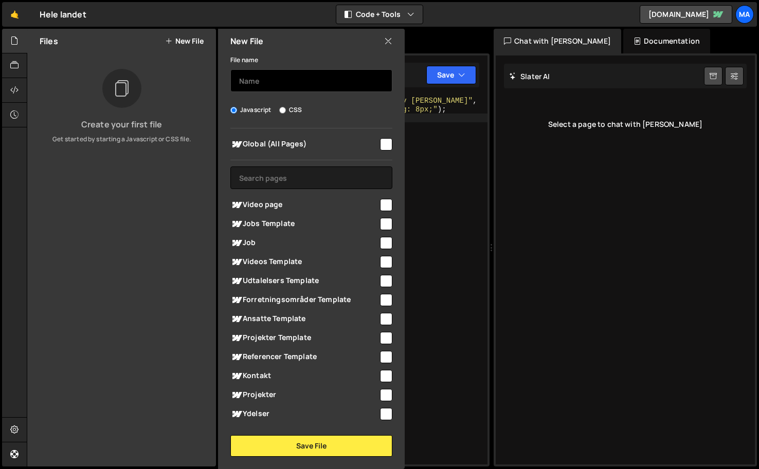
click at [312, 86] on input "text" at bounding box center [311, 80] width 162 height 23
type input "S"
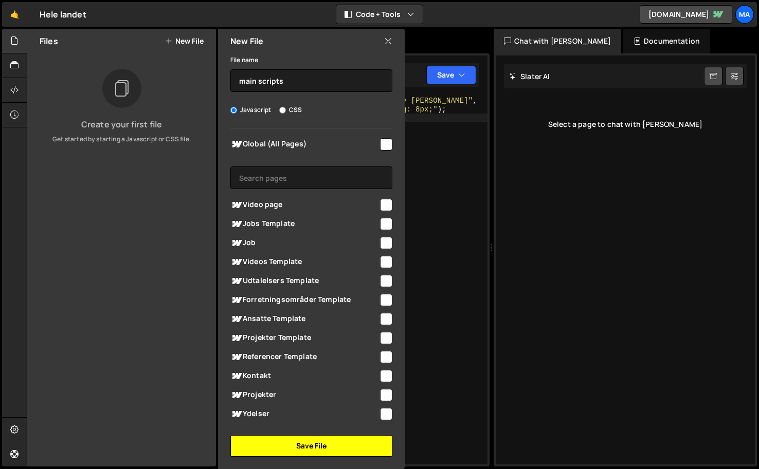
click at [337, 445] on button "Save File" at bounding box center [311, 447] width 162 height 22
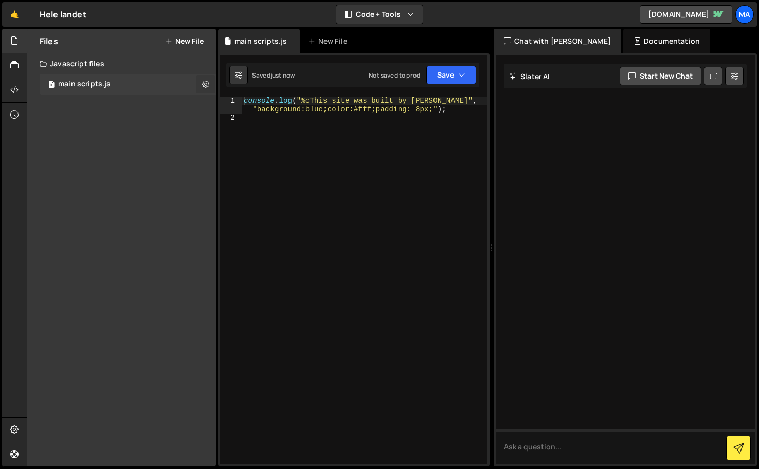
click at [201, 86] on button at bounding box center [205, 84] width 19 height 19
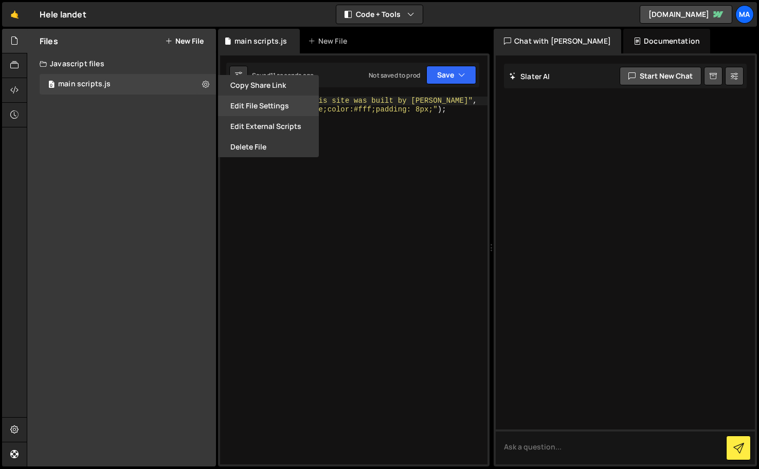
click at [269, 107] on button "Edit File Settings" at bounding box center [268, 106] width 101 height 21
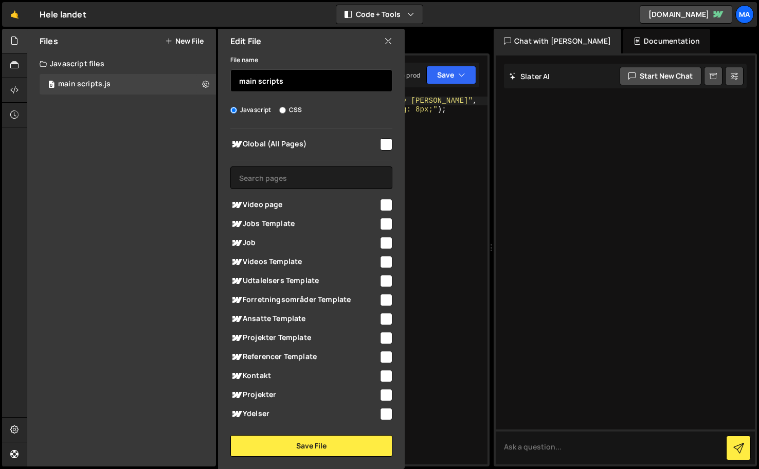
click at [258, 84] on input "main scripts" at bounding box center [311, 80] width 162 height 23
type input "main-scripts"
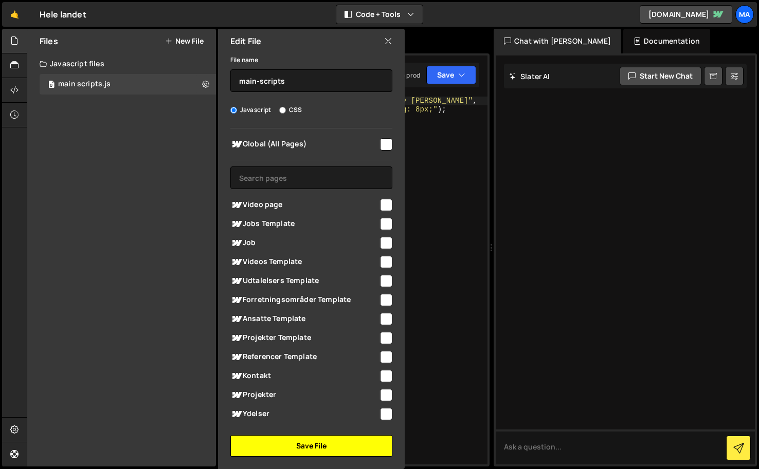
click at [260, 448] on button "Save File" at bounding box center [311, 447] width 162 height 22
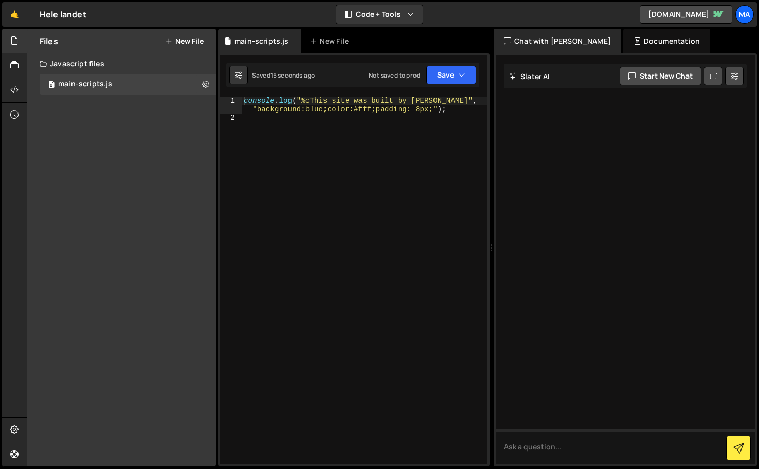
click at [187, 43] on button "New File" at bounding box center [184, 41] width 39 height 8
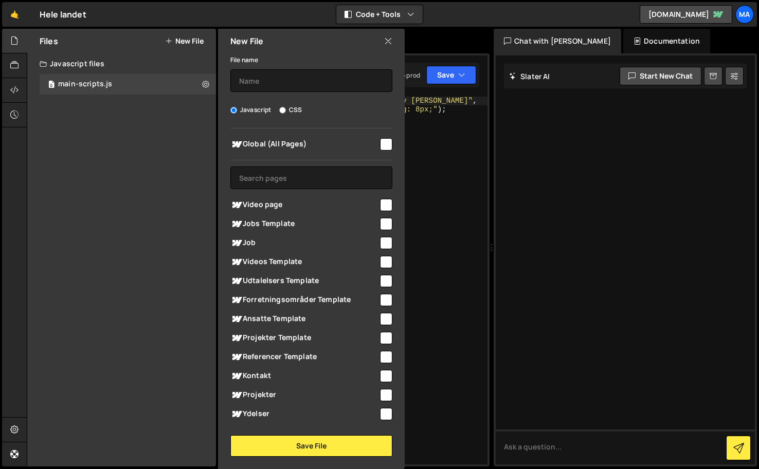
click at [284, 108] on input "CSS" at bounding box center [282, 110] width 7 height 7
radio input "true"
click at [283, 83] on input "text" at bounding box center [311, 80] width 162 height 23
type input "styles"
click at [381, 146] on input "checkbox" at bounding box center [386, 144] width 12 height 12
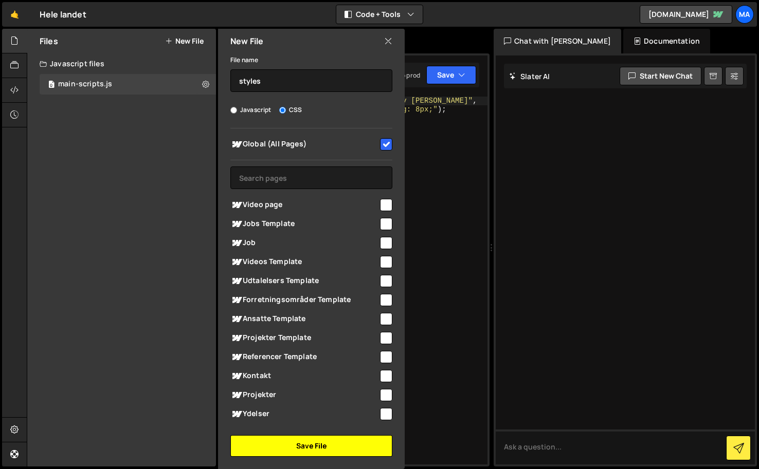
click at [253, 444] on button "Save File" at bounding box center [311, 447] width 162 height 22
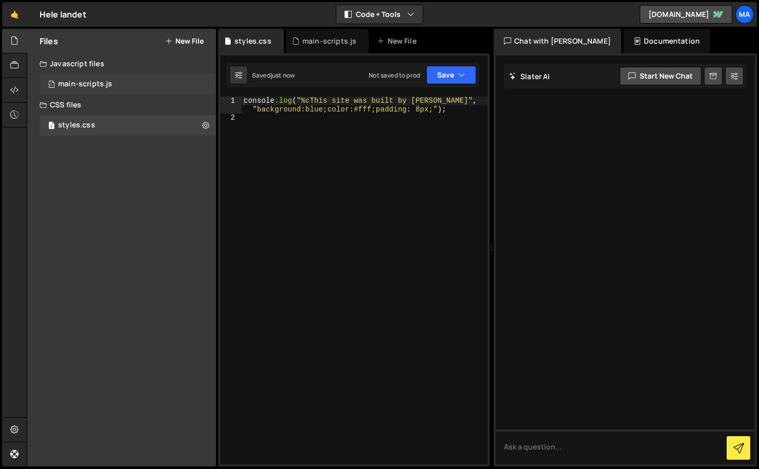
click at [133, 86] on div "1 main-scripts.js 0" at bounding box center [128, 84] width 176 height 21
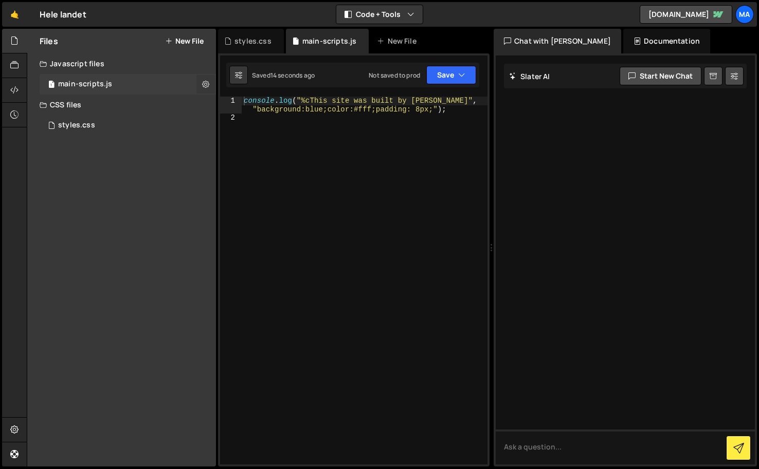
click at [209, 87] on icon at bounding box center [205, 84] width 7 height 10
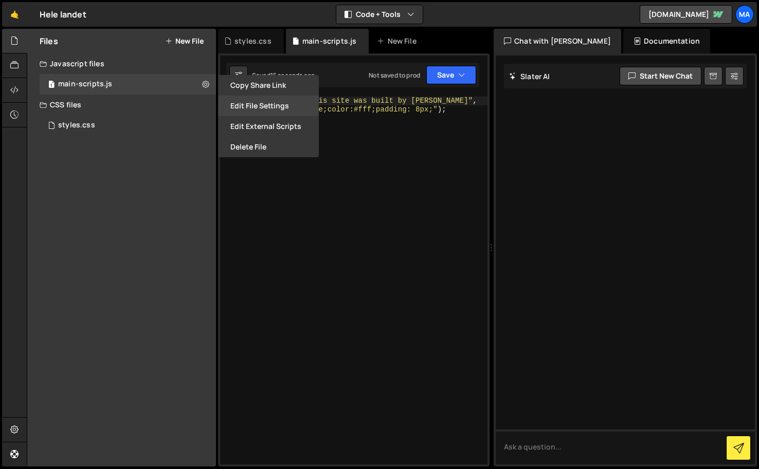
click at [274, 112] on button "Edit File Settings" at bounding box center [268, 106] width 101 height 21
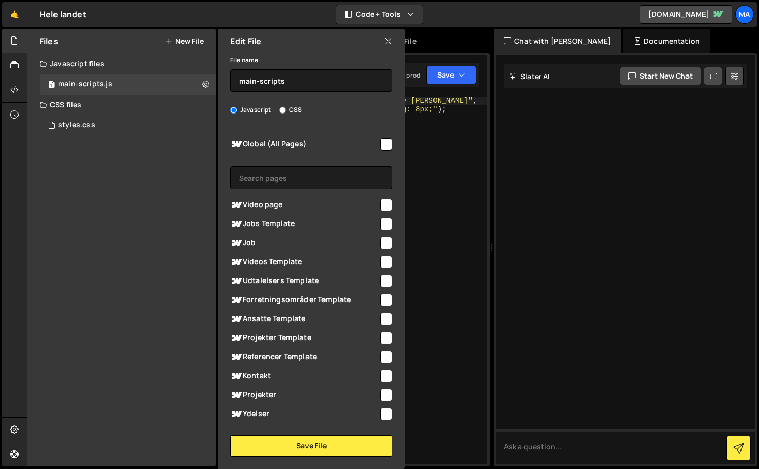
click at [383, 146] on input "checkbox" at bounding box center [386, 144] width 12 height 12
checkbox input "true"
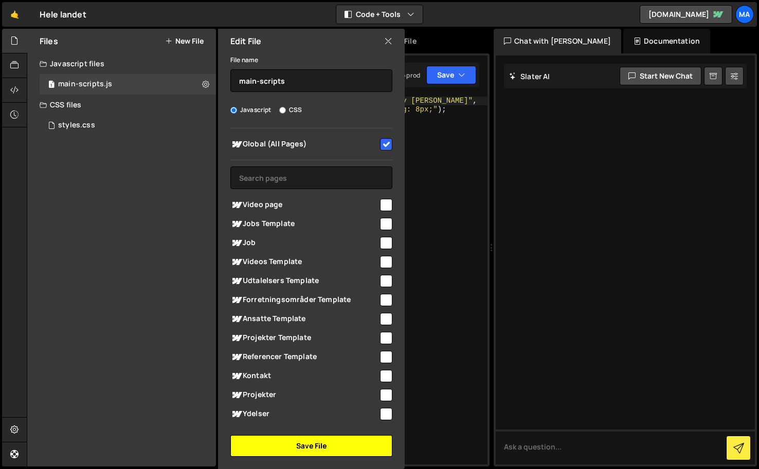
click at [252, 445] on button "Save File" at bounding box center [311, 447] width 162 height 22
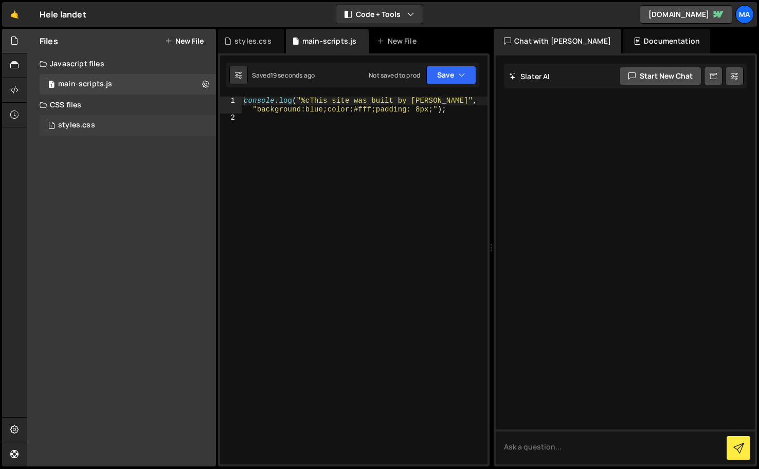
click at [129, 124] on div "1 styles.css 0" at bounding box center [128, 125] width 176 height 21
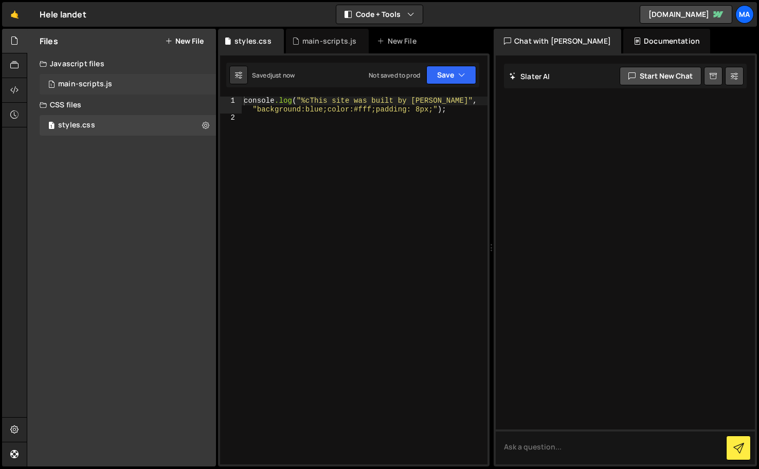
click at [135, 85] on div "1 main-scripts.js 0" at bounding box center [128, 84] width 176 height 21
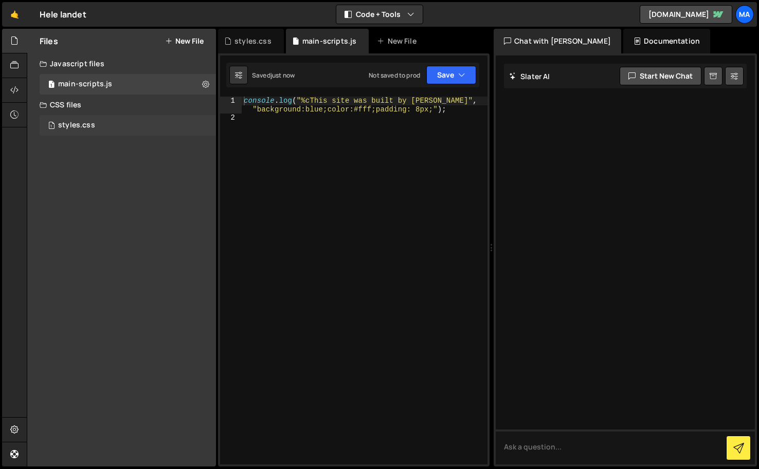
click at [135, 126] on div "1 styles.css 0" at bounding box center [128, 125] width 176 height 21
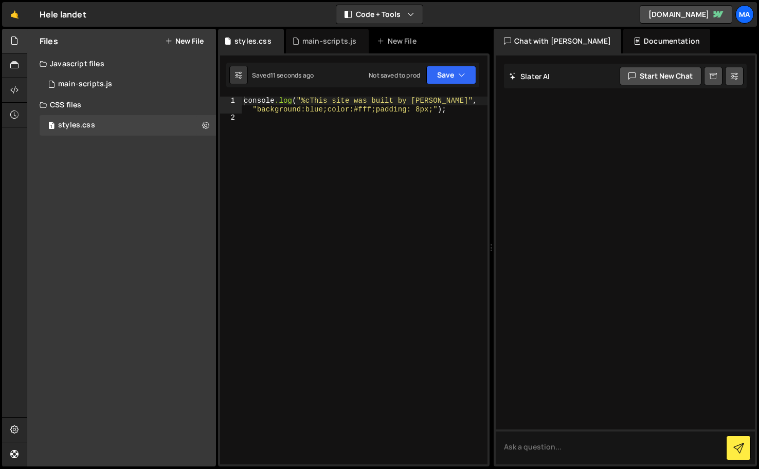
click at [300, 130] on div "console .log ( " %cThis site was built by [PERSON_NAME] " , " background:blue;c…" at bounding box center [365, 294] width 246 height 394
type textarea "console.log("%cThis site was built by [PERSON_NAME]", "background:blue;color:#f…"
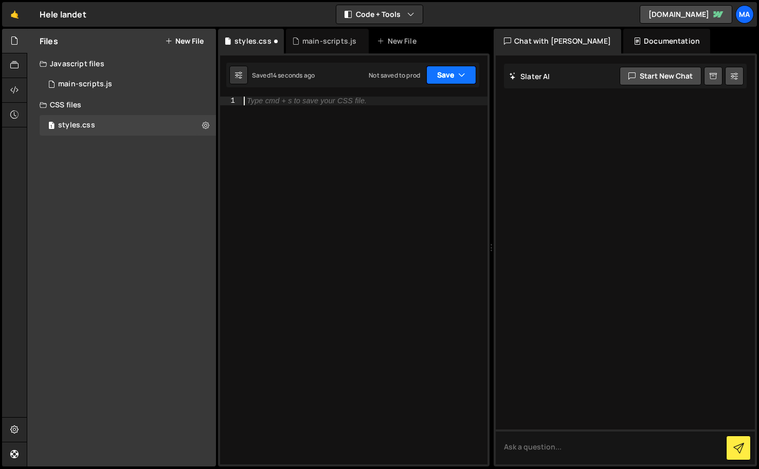
click at [448, 81] on button "Save" at bounding box center [451, 75] width 50 height 19
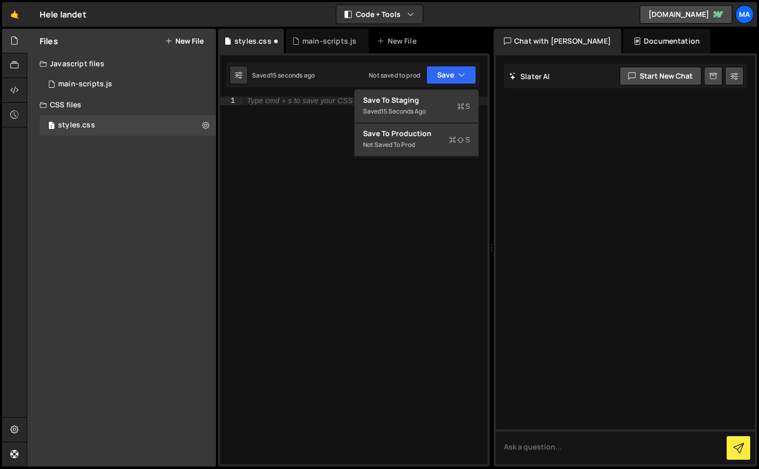
click at [155, 54] on div "Javascript files" at bounding box center [121, 63] width 189 height 21
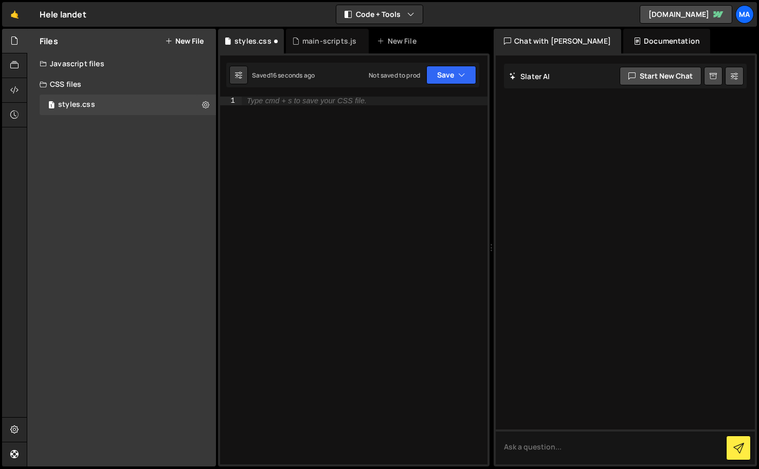
click at [149, 73] on div "Javascript files" at bounding box center [121, 63] width 189 height 21
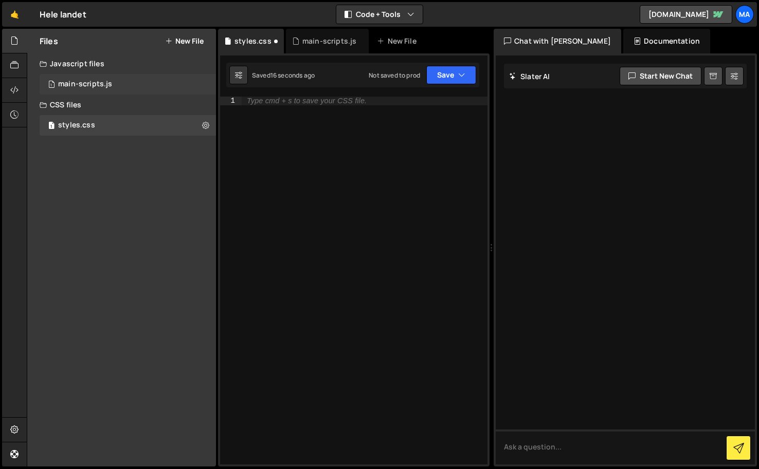
click at [143, 86] on div "1 main-scripts.js 0" at bounding box center [130, 84] width 180 height 21
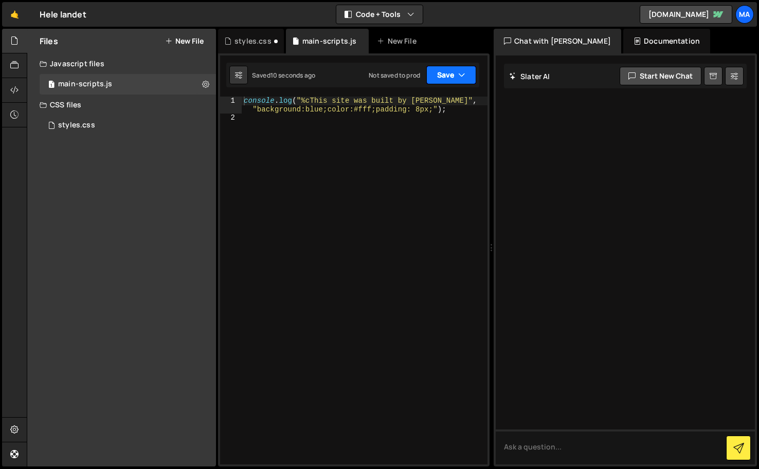
click at [451, 82] on button "Save" at bounding box center [451, 75] width 50 height 19
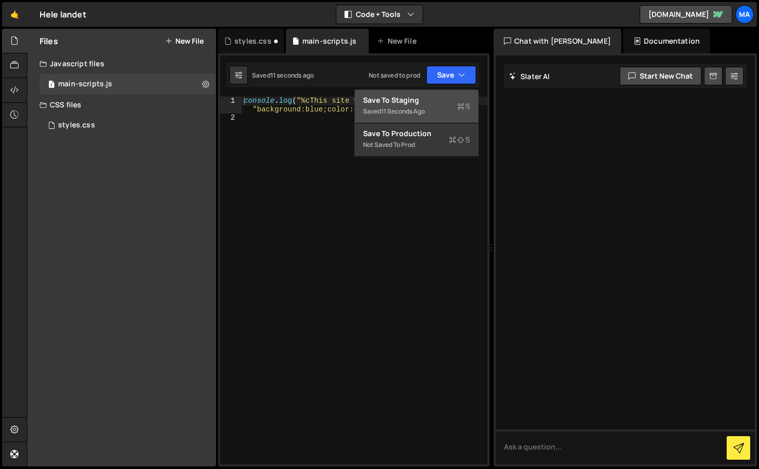
click at [441, 113] on div "Saved 11 seconds ago" at bounding box center [416, 111] width 107 height 12
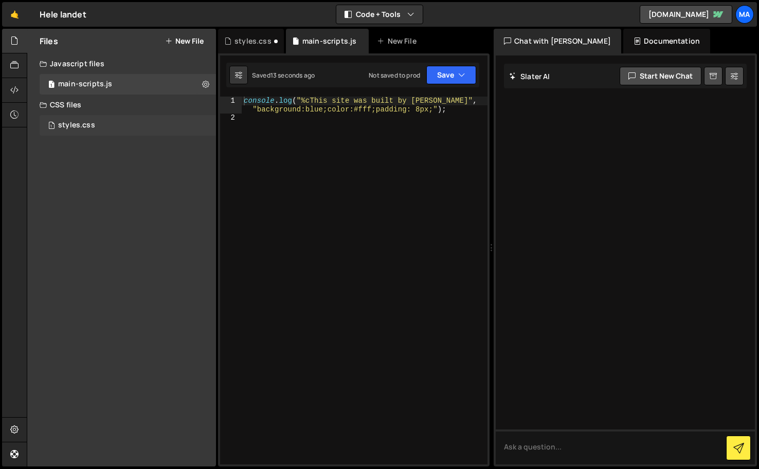
click at [122, 121] on div "1 styles.css 0" at bounding box center [128, 125] width 176 height 21
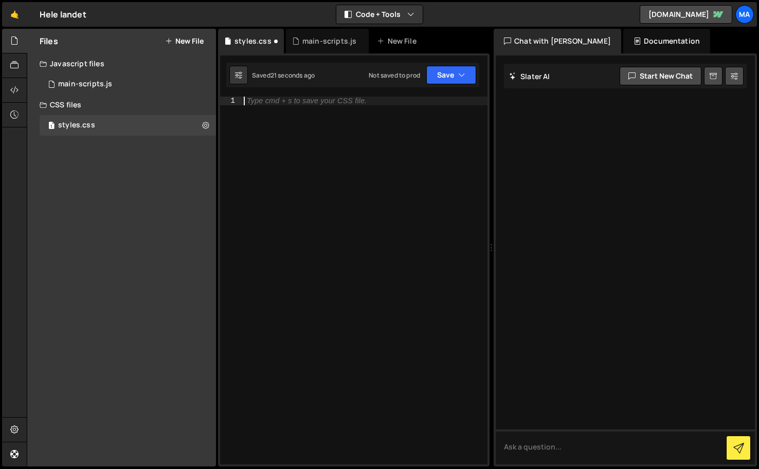
click at [363, 132] on div "Type cmd + s to save your CSS file." at bounding box center [365, 289] width 246 height 385
type textarea "body {}"
type textarea "background-color: black;"
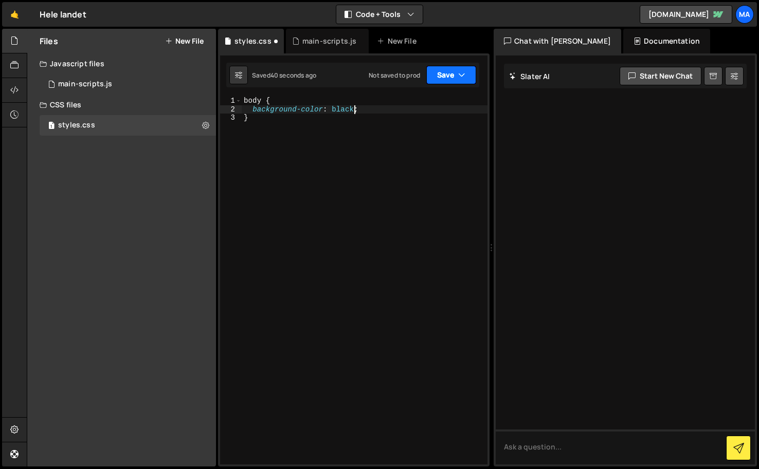
click at [445, 78] on button "Save" at bounding box center [451, 75] width 50 height 19
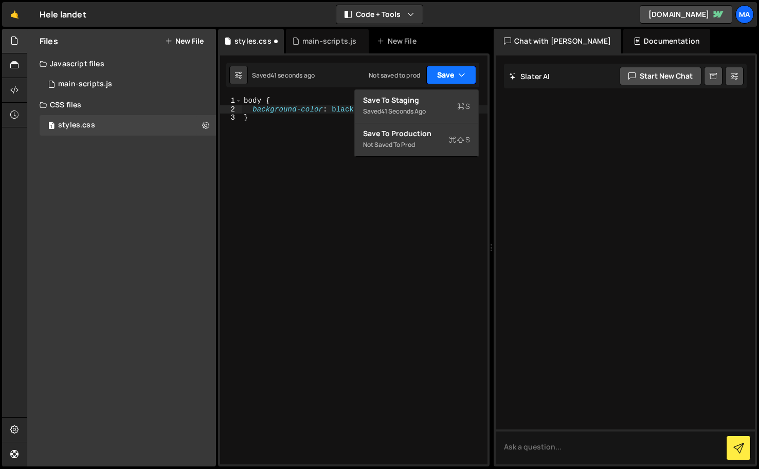
click at [445, 78] on button "Save" at bounding box center [451, 75] width 50 height 19
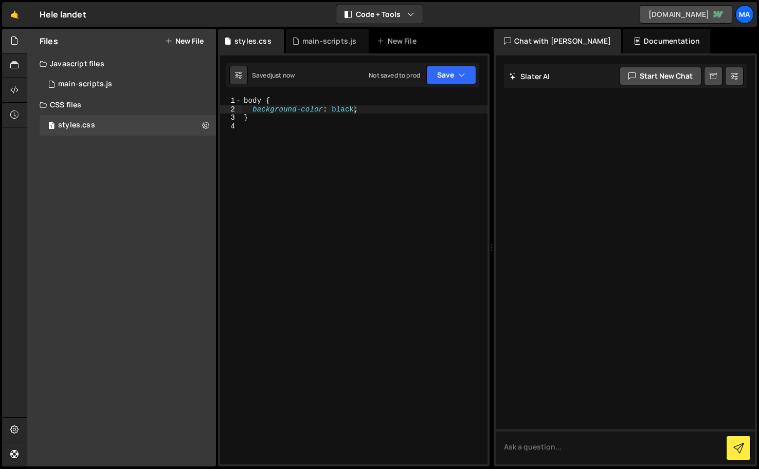
click at [642, 10] on link "[DOMAIN_NAME]" at bounding box center [686, 14] width 93 height 19
click at [377, 126] on div "body { background-color : black ; }" at bounding box center [365, 289] width 246 height 385
type textarea "}"
click at [13, 60] on icon at bounding box center [14, 65] width 8 height 11
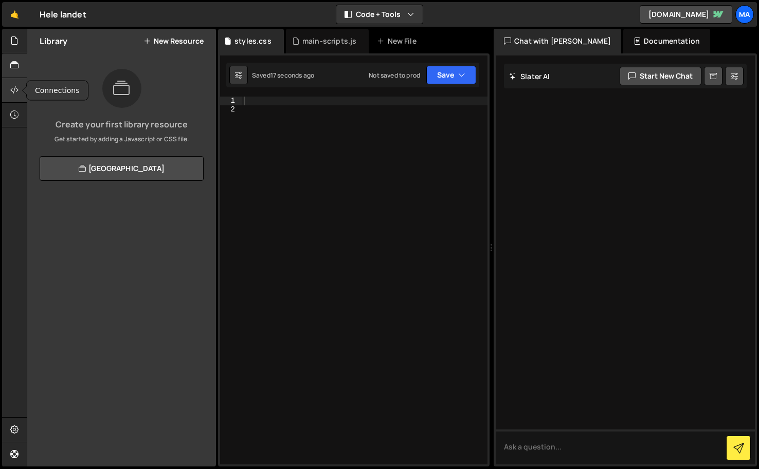
click at [13, 95] on icon at bounding box center [14, 89] width 8 height 11
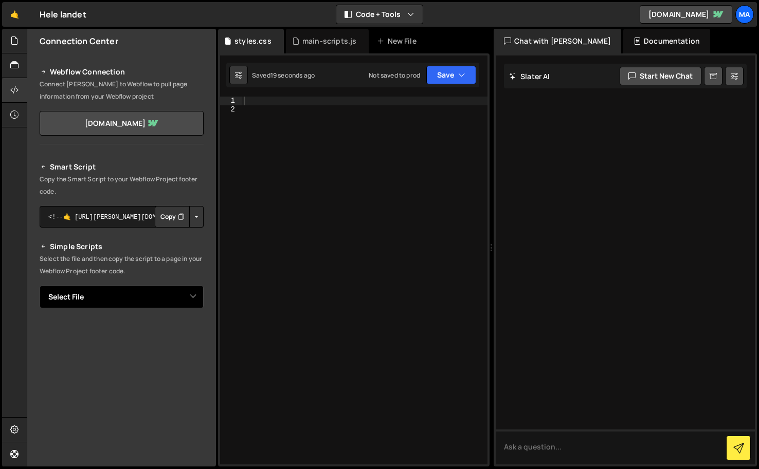
click at [185, 302] on select "Select File main scripts.js styles.css" at bounding box center [122, 297] width 164 height 23
select select "46820"
click at [40, 286] on select "Select File main scripts.js styles.css" at bounding box center [122, 297] width 164 height 23
click at [185, 300] on select "Select File main scripts.js styles.css" at bounding box center [122, 297] width 164 height 23
select select
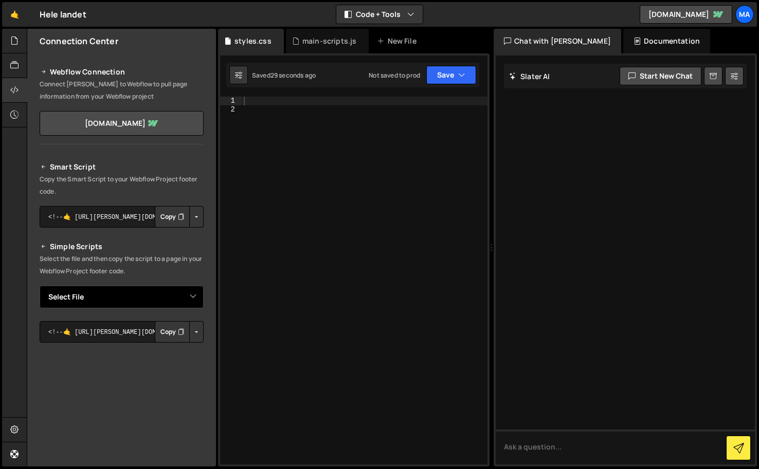
click at [40, 286] on select "Select File main scripts.js styles.css" at bounding box center [122, 297] width 164 height 23
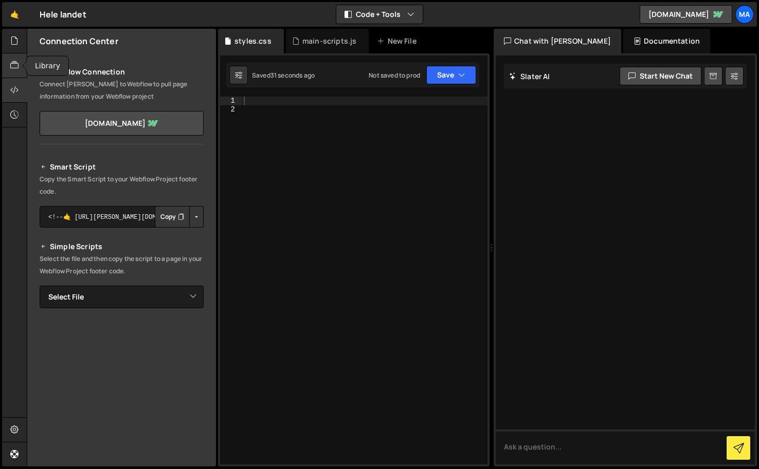
click at [7, 74] on div at bounding box center [14, 65] width 25 height 25
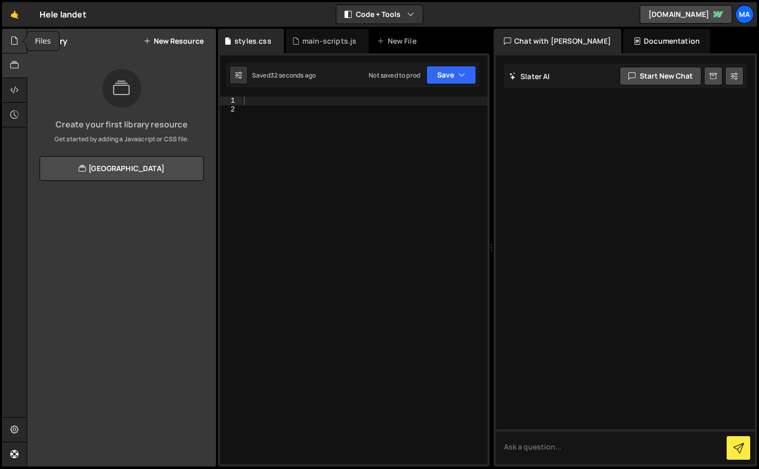
click at [19, 42] on div at bounding box center [14, 41] width 25 height 25
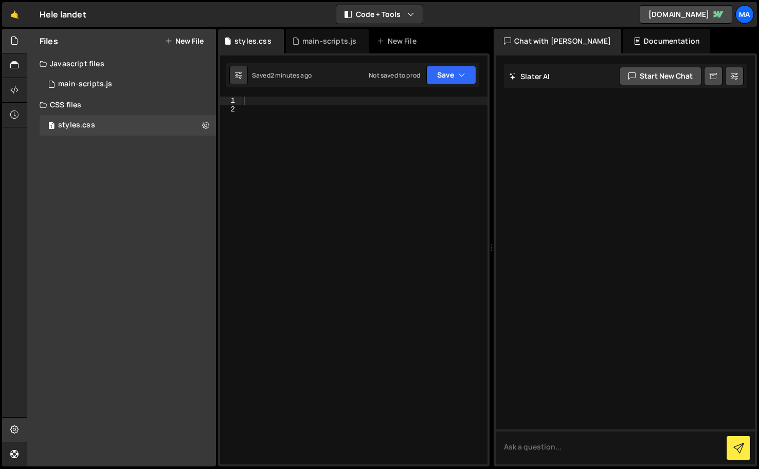
click at [14, 424] on div at bounding box center [14, 430] width 25 height 25
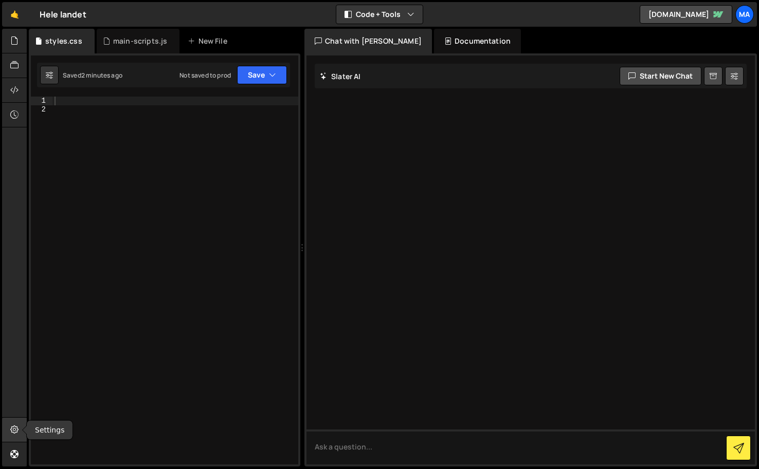
click at [15, 426] on icon at bounding box center [14, 429] width 8 height 11
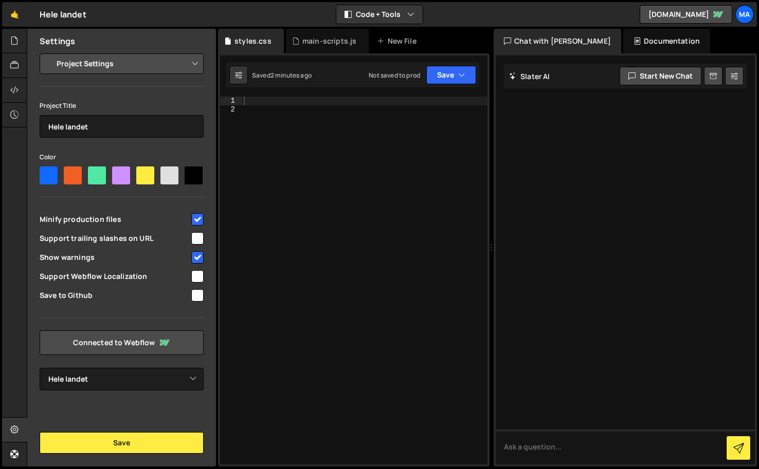
click at [107, 59] on select "Project Settings Code Editor Settings Chat Settings" at bounding box center [123, 63] width 151 height 23
select select "editor"
click at [48, 52] on select "Project Settings Code Editor Settings Chat Settings" at bounding box center [123, 63] width 151 height 23
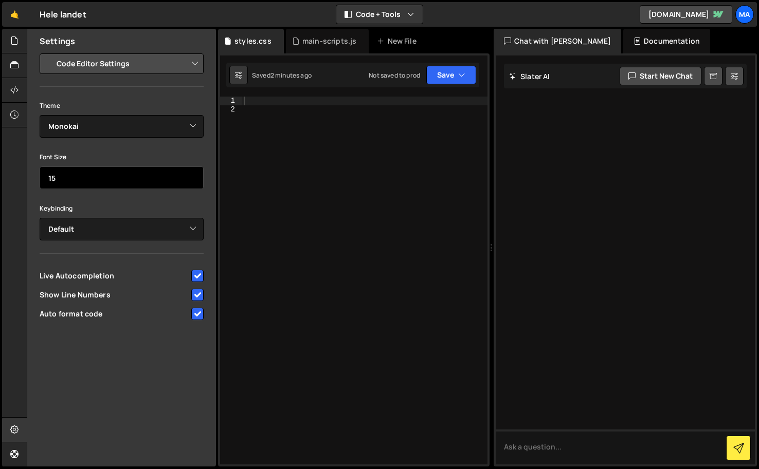
click at [190, 173] on input "15" at bounding box center [122, 178] width 164 height 23
type input "16"
click at [190, 173] on input "16" at bounding box center [122, 178] width 164 height 23
click at [20, 49] on div at bounding box center [14, 41] width 25 height 25
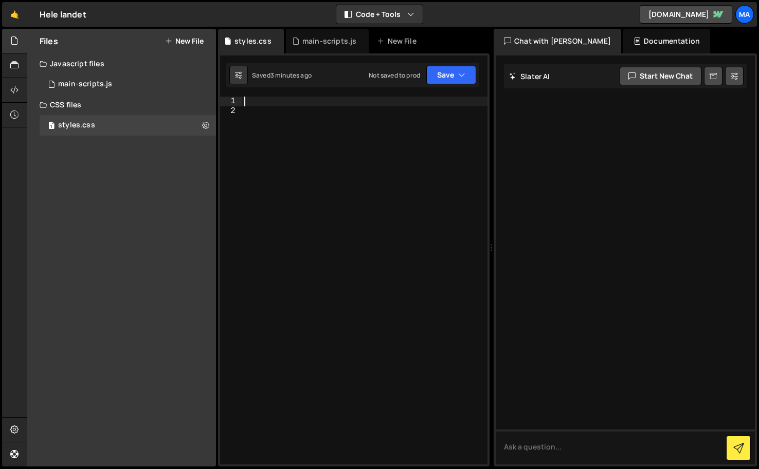
click at [587, 443] on textarea at bounding box center [625, 447] width 259 height 35
paste textarea "preloader_list"
click at [701, 448] on textarea "i want to make a gsap timeline and move .preloader_list to -100%" at bounding box center [625, 447] width 259 height 35
click at [649, 455] on textarea "i want to make a gsap timeline and move .preloader_list up -100%" at bounding box center [625, 447] width 259 height 35
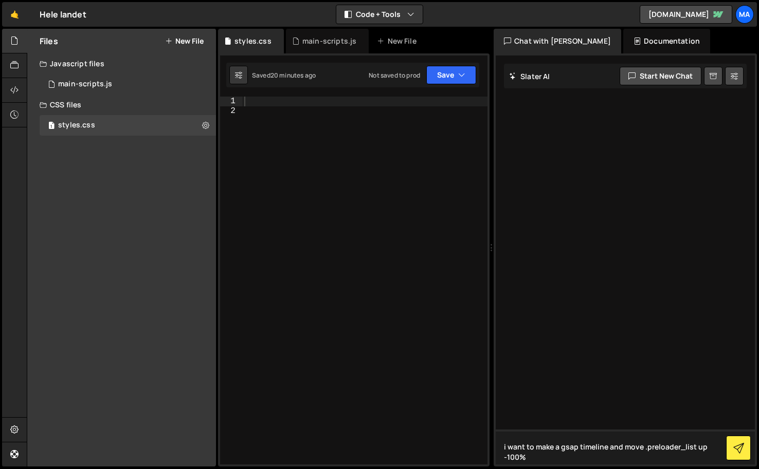
type textarea "i want to make a gsap timeline and move .preloader_list up -100%"
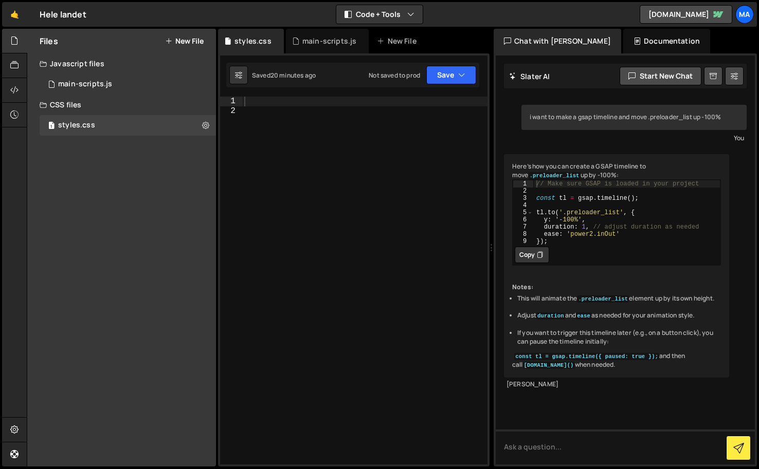
click at [536, 263] on button "Copy" at bounding box center [532, 255] width 34 height 16
click at [325, 196] on div at bounding box center [364, 291] width 245 height 388
paste textarea "});"
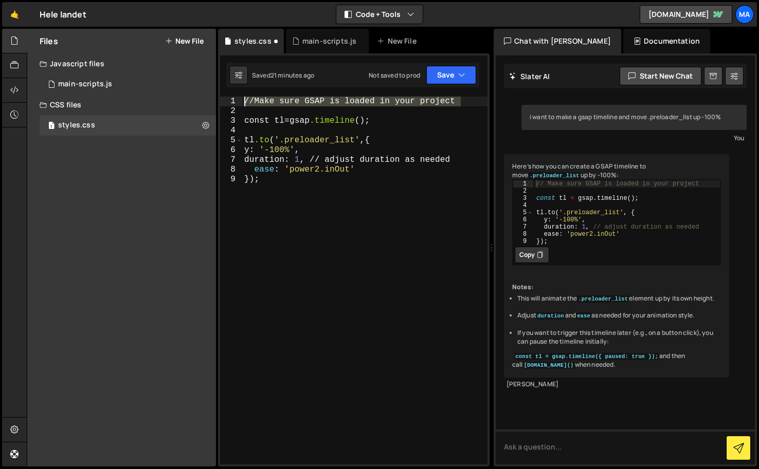
drag, startPoint x: 467, startPoint y: 103, endPoint x: 263, endPoint y: 92, distance: 203.9
click at [263, 92] on div "1 2 console . log ( "%cThis site was built by [PERSON_NAME]" , "background:blue…" at bounding box center [354, 259] width 272 height 413
type textarea "// Make sure GSAP is loaded in your project"
click at [291, 212] on div "const tl = gsap .timeline (); tl .to ( ' .preloader_list ' , { y : ' -100% ' , …" at bounding box center [364, 291] width 245 height 388
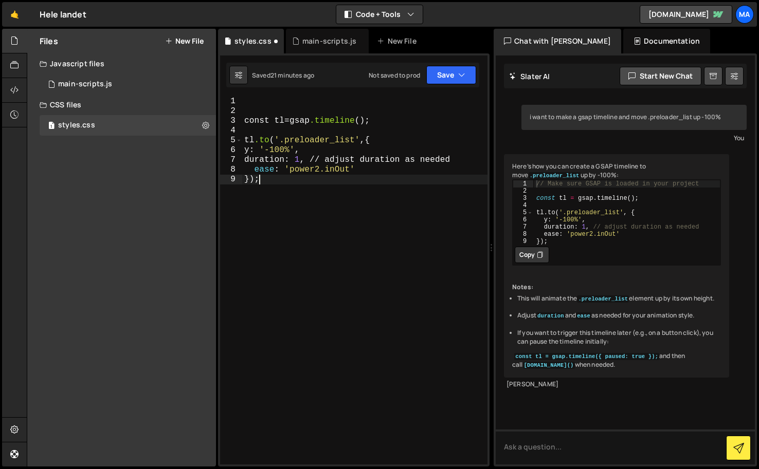
type textarea "ease: 'power2.inOut' });"
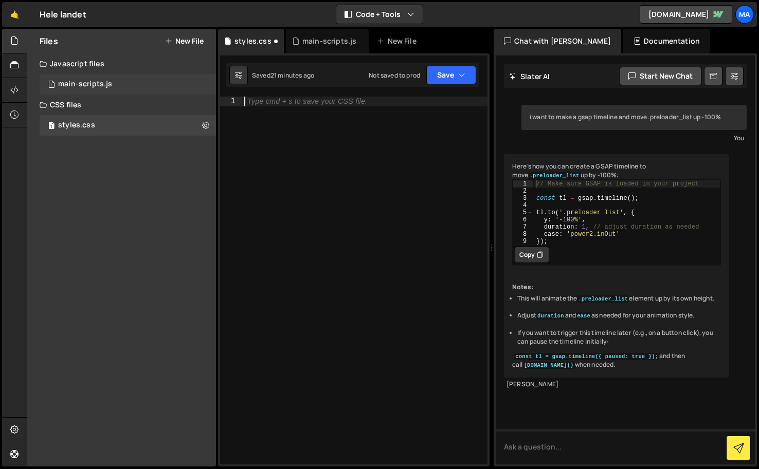
click at [105, 81] on div "main-scripts.js" at bounding box center [85, 84] width 54 height 9
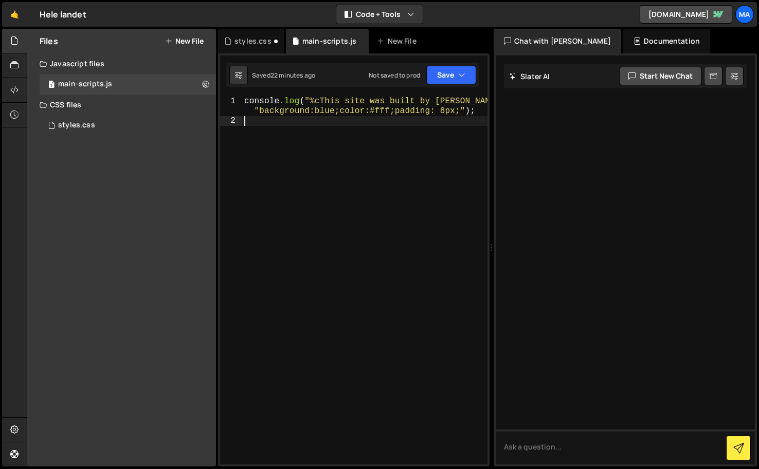
click at [312, 179] on div "console .log ( " %cThis site was built by [PERSON_NAME] " , " background:blue;c…" at bounding box center [364, 295] width 245 height 397
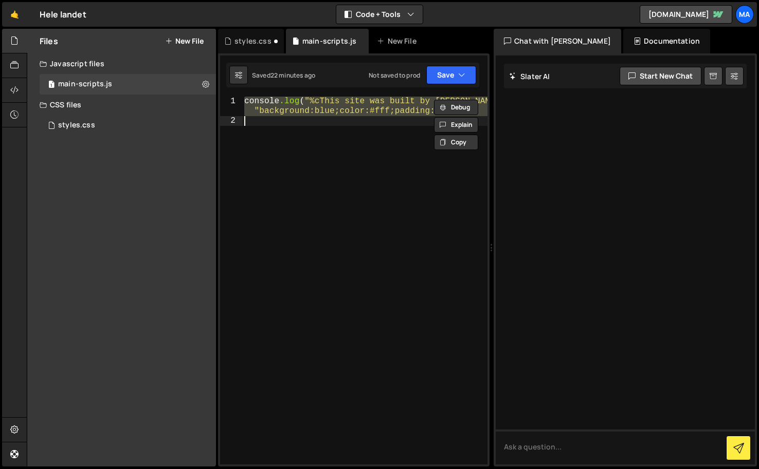
paste textarea "});"
type textarea "});"
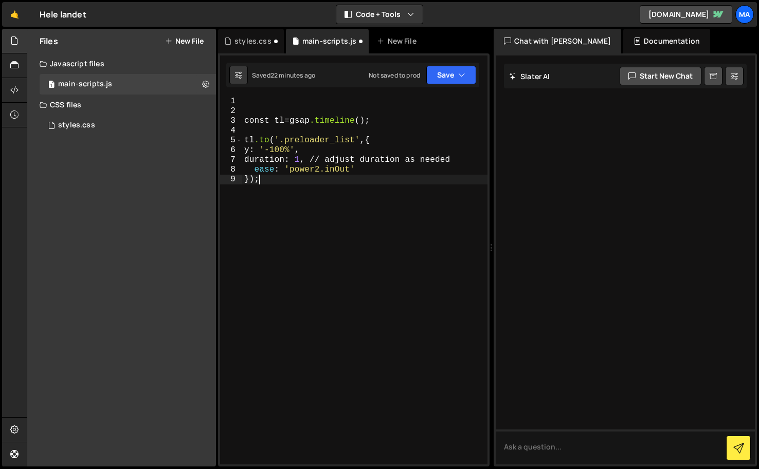
click at [263, 108] on div "const tl = gsap .timeline (); tl .to ( ' .preloader_list ' , { y : ' -100% ' , …" at bounding box center [364, 291] width 245 height 388
click at [314, 220] on div "// Preloader timeline const tl = gsap .timeline (); tl .to ( ' .preloader_list …" at bounding box center [364, 291] width 245 height 388
type textarea "});"
click at [106, 125] on div "1 styles.css 0" at bounding box center [128, 125] width 176 height 21
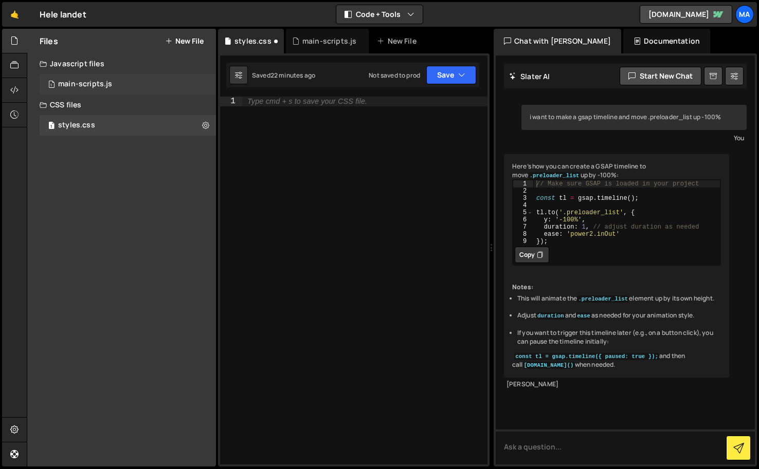
click at [112, 85] on div "1 main-scripts.js 0" at bounding box center [130, 84] width 180 height 21
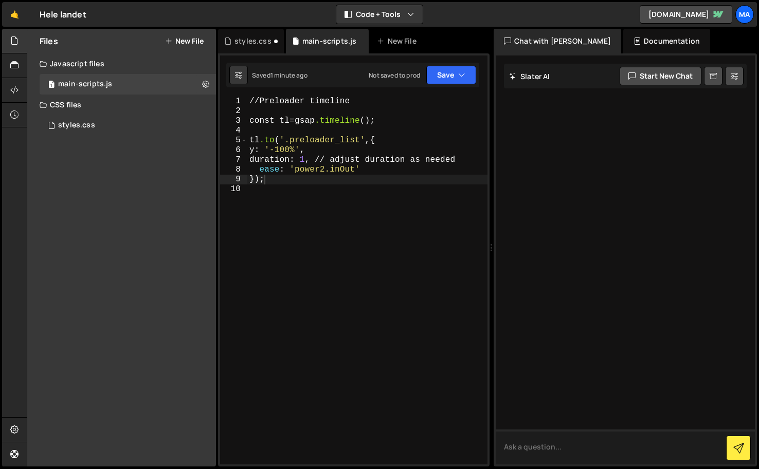
click at [570, 445] on textarea at bounding box center [625, 447] width 259 height 35
paste textarea "preloader_list_wrapper"
type textarea "i wan to add to my gsap timeline a step before. animate this .preloader_list_wr…"
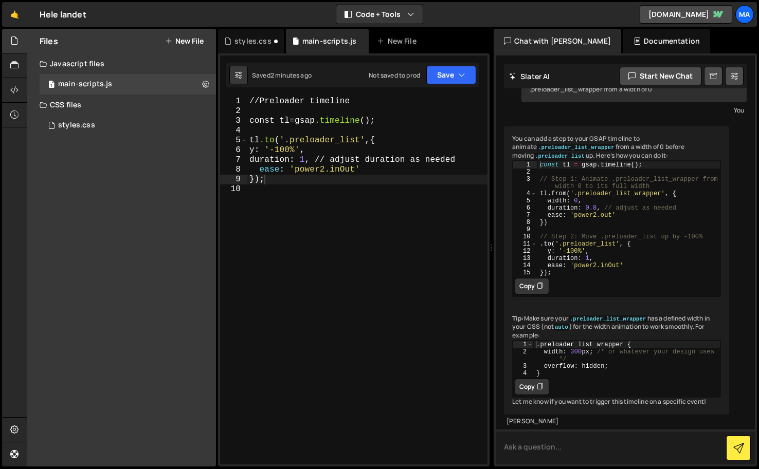
scroll to position [42, 0]
click at [535, 287] on button "Copy" at bounding box center [532, 286] width 34 height 16
click at [529, 448] on textarea at bounding box center [625, 447] width 259 height 35
type textarea "i"
click at [528, 286] on button "Copy" at bounding box center [532, 286] width 34 height 16
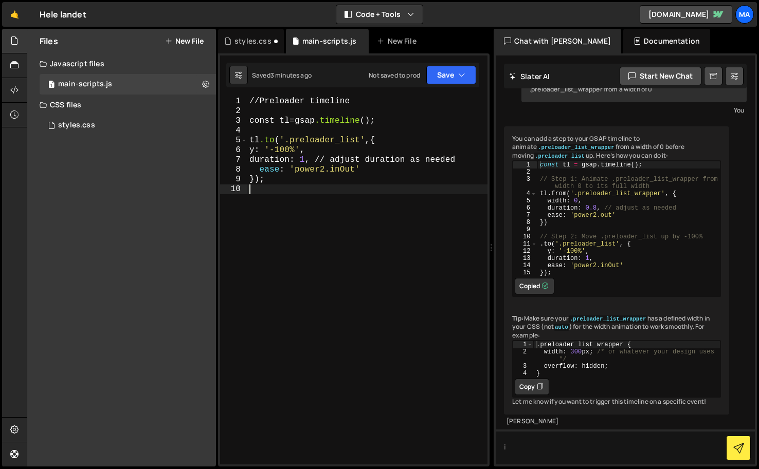
scroll to position [0, 0]
click at [380, 269] on div "// Preloader timeline const tl = gsap .timeline (); tl .to ( ' .preloader_list …" at bounding box center [367, 291] width 240 height 388
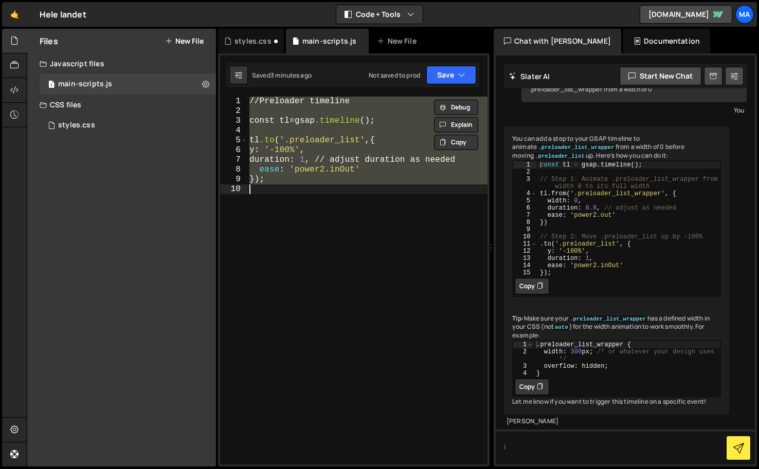
paste textarea
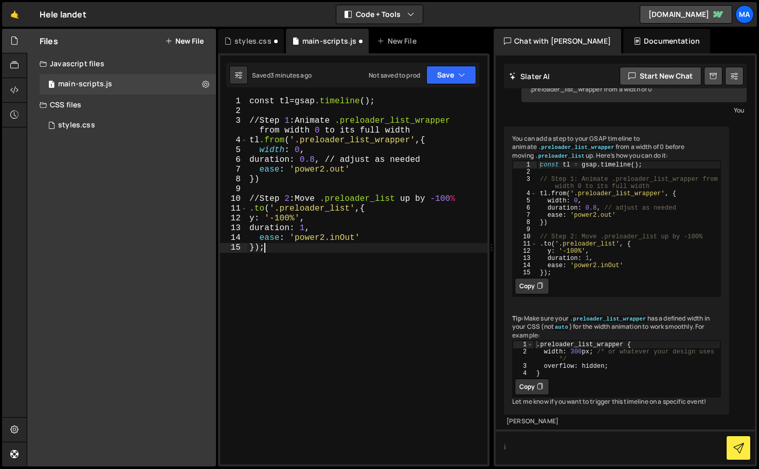
click at [312, 294] on div "const tl = gsap .timeline (); // Step 1 : Animate .preloader_list_wrapper from …" at bounding box center [367, 291] width 240 height 388
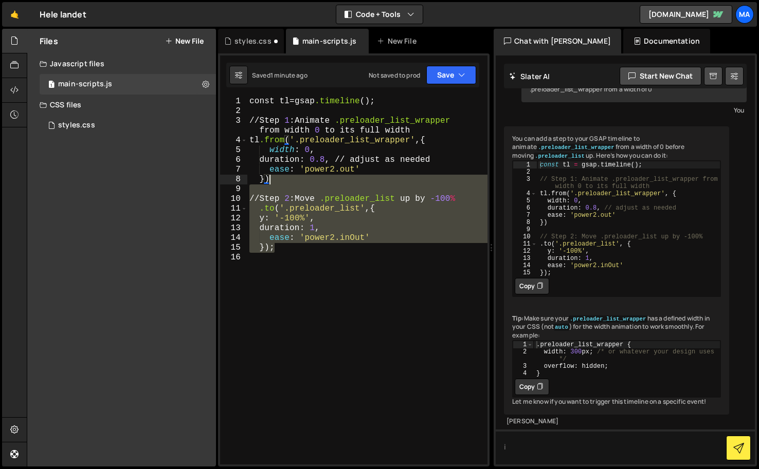
drag, startPoint x: 274, startPoint y: 248, endPoint x: 273, endPoint y: 180, distance: 67.9
click at [273, 180] on div "const tl = gsap .timeline (); // Step 1 : Animate .preloader_list_wrapper from …" at bounding box center [367, 291] width 240 height 388
type textarea "});"
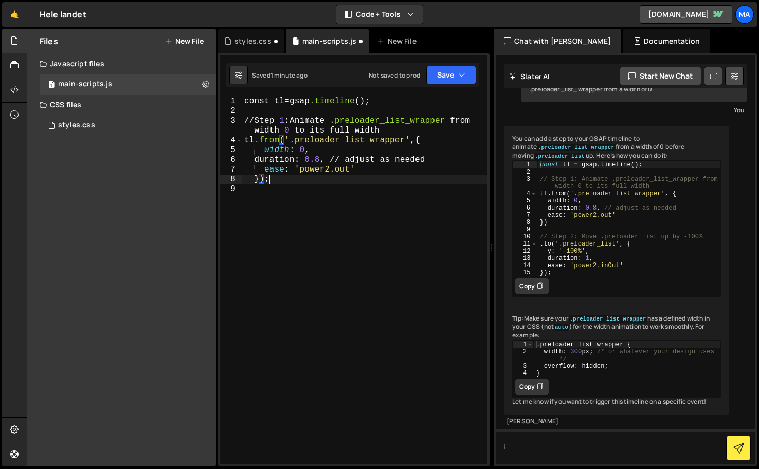
scroll to position [0, 1]
click at [375, 239] on div "const tl = gsap .timeline (); // Step 1 : Animate .preloader_list_wrapper from …" at bounding box center [364, 291] width 245 height 388
click at [357, 228] on div "const tl = gsap .timeline (); // Step 1 : Animate .preloader_list_wrapper from …" at bounding box center [364, 291] width 245 height 388
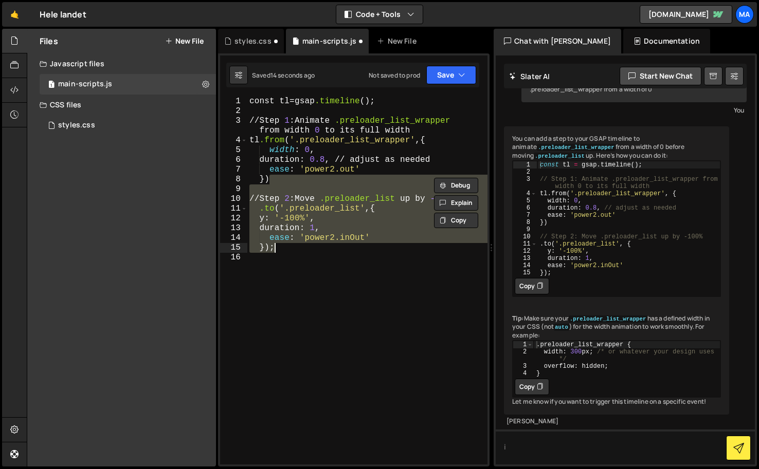
click at [279, 181] on div "const tl = gsap .timeline (); // Step 1 : Animate .preloader_list_wrapper from …" at bounding box center [367, 281] width 240 height 368
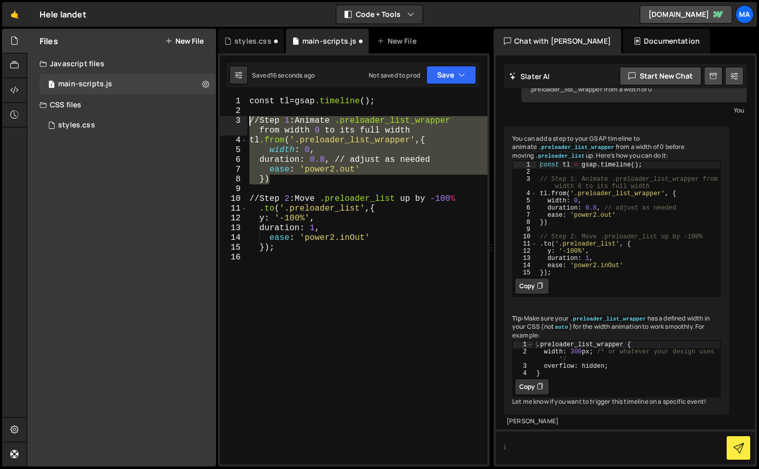
drag, startPoint x: 283, startPoint y: 181, endPoint x: 248, endPoint y: 122, distance: 68.5
click at [248, 122] on div "const tl = gsap .timeline (); // Step 1 : Animate .preloader_list_wrapper from …" at bounding box center [367, 291] width 240 height 388
type textarea "// Step 1: Animate .preloader_list_wrapper from width 0 to its full width tl.fr…"
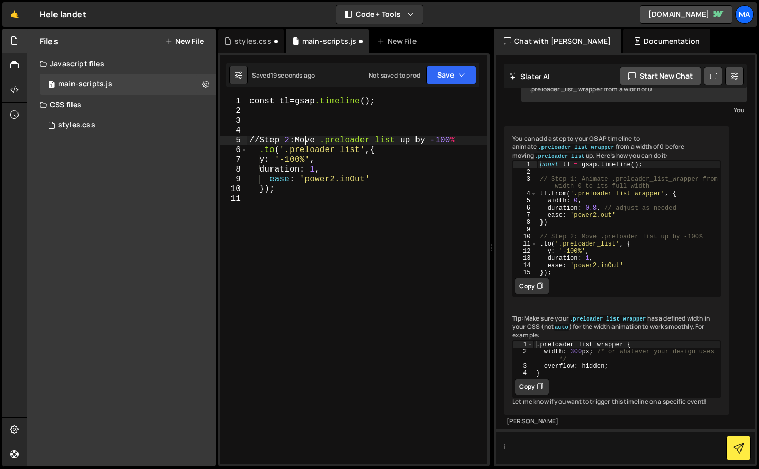
click at [305, 140] on div "const tl = gsap .timeline (); // Step 2 : Move .preloader_list up by -100 % .to…" at bounding box center [367, 291] width 240 height 388
type textarea "// Step 1: Move .preloader_list up by -100%"
click at [365, 259] on div "const tl = gsap .timeline (); // Step 1 : Move .preloader_list up by -100 % .to…" at bounding box center [367, 291] width 240 height 388
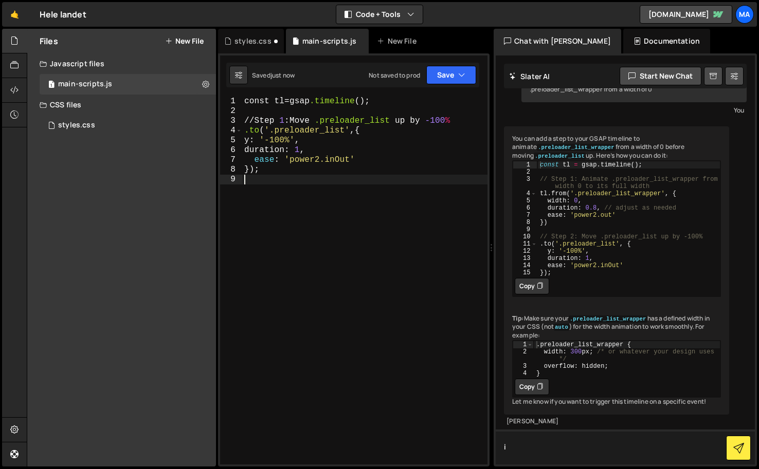
click at [554, 442] on textarea "i" at bounding box center [625, 447] width 259 height 35
type textarea "okay"
click at [389, 301] on div "const tl = gsap .timeline (); // Step 1 : Move .preloader_list up by -100 % .to…" at bounding box center [364, 291] width 245 height 388
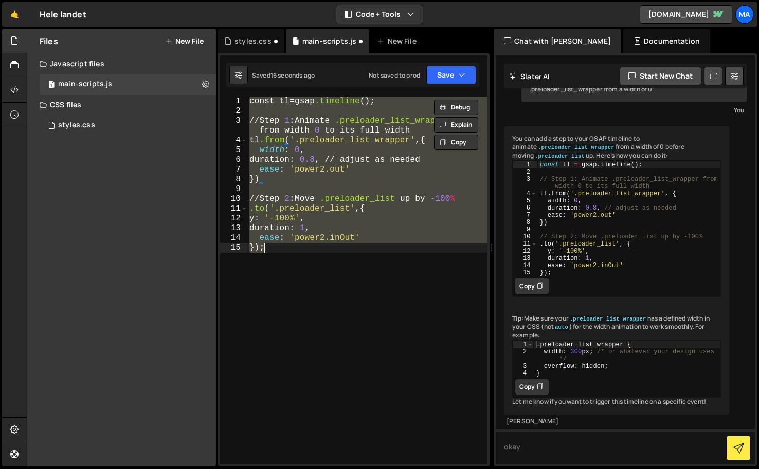
type textarea "});"
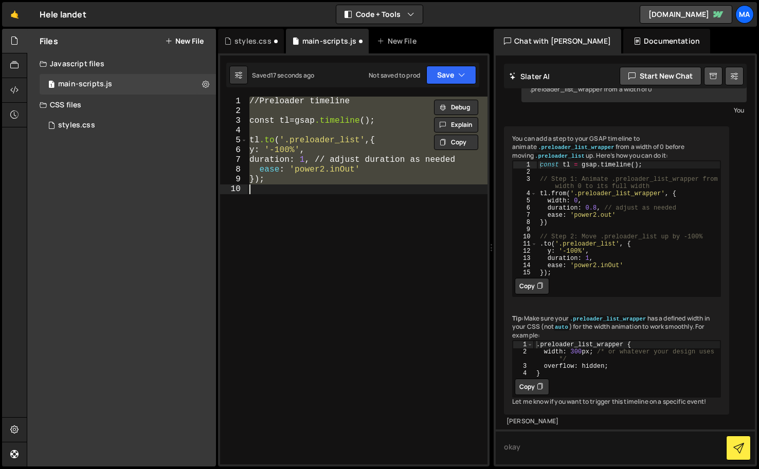
click at [374, 300] on div "// Preloader timeline const tl = gsap .timeline (); tl .to ( ' .preloader_list …" at bounding box center [367, 281] width 240 height 368
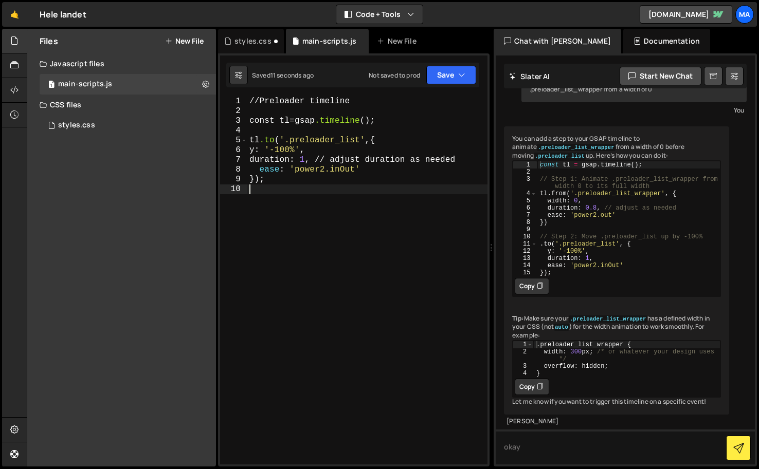
click at [323, 171] on div "// Preloader timeline const tl = gsap .timeline (); tl .to ( ' .preloader_list …" at bounding box center [367, 291] width 240 height 388
click at [314, 161] on div "// Preloader timeline const tl = gsap .timeline (); tl .to ( ' .preloader_list …" at bounding box center [367, 291] width 240 height 388
type textarea "duration: 3, // adjust duration as needed"
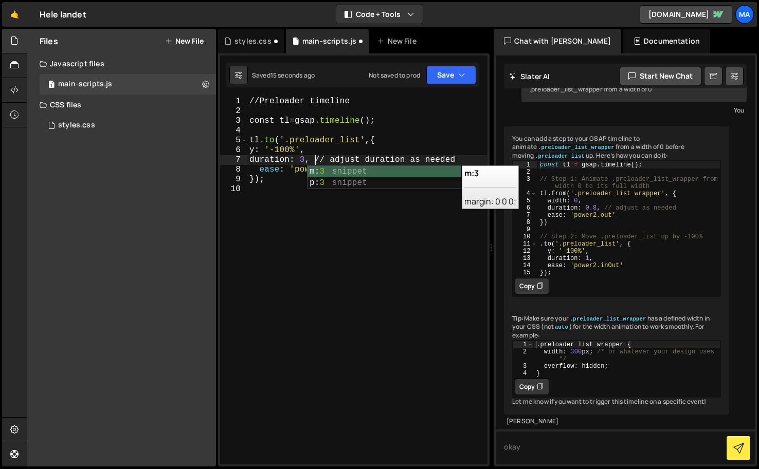
click at [315, 205] on div "// Preloader timeline const tl = gsap .timeline (); tl .to ( ' .preloader_list …" at bounding box center [367, 291] width 240 height 388
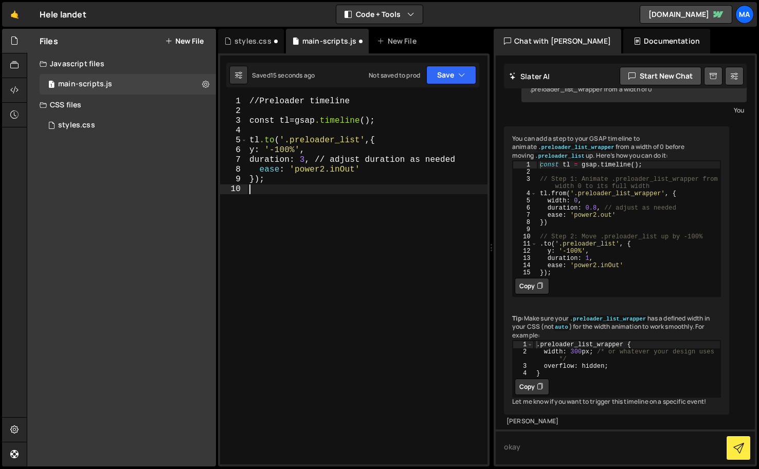
scroll to position [0, 0]
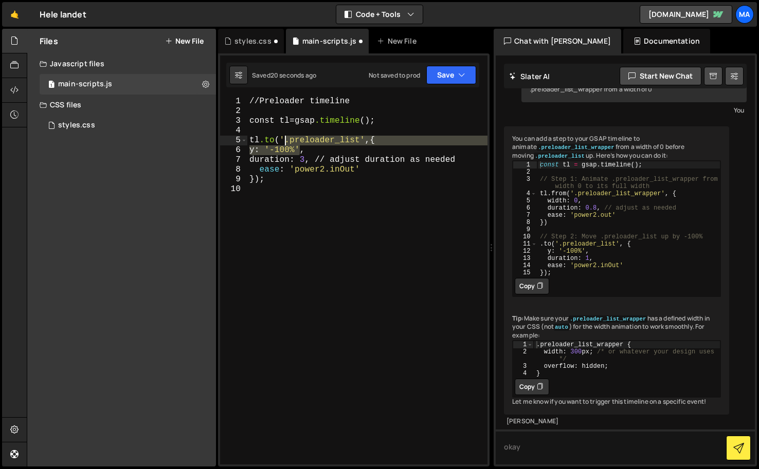
drag, startPoint x: 299, startPoint y: 150, endPoint x: 286, endPoint y: 145, distance: 13.7
click at [286, 145] on div "// Preloader timeline const tl = gsap .timeline (); tl .to ( ' .preloader_list …" at bounding box center [367, 291] width 240 height 388
click at [286, 145] on div "// Preloader timeline const tl = gsap .timeline (); tl .to ( ' .preloader_list …" at bounding box center [367, 281] width 240 height 368
click at [300, 151] on div "// Preloader timeline const tl = gsap .timeline (); tl .to ( ' .preloader_list …" at bounding box center [367, 291] width 240 height 388
type textarea "y: '-80%',"
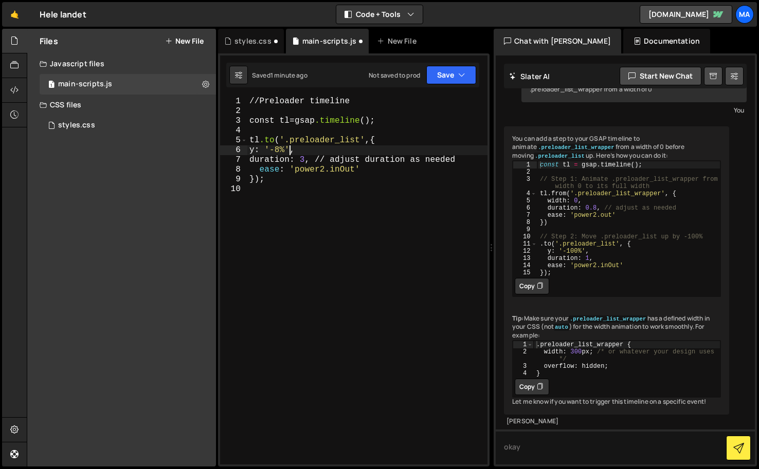
scroll to position [0, 3]
click at [370, 263] on div "// Preloader timeline const tl = gsap .timeline (); tl .to ( ' .preloader_list …" at bounding box center [367, 291] width 240 height 388
click at [296, 150] on div "// Preloader timeline const tl = gsap .timeline (); tl .to ( ' .preloader_list …" at bounding box center [367, 291] width 240 height 388
type textarea "y: '-100%',"
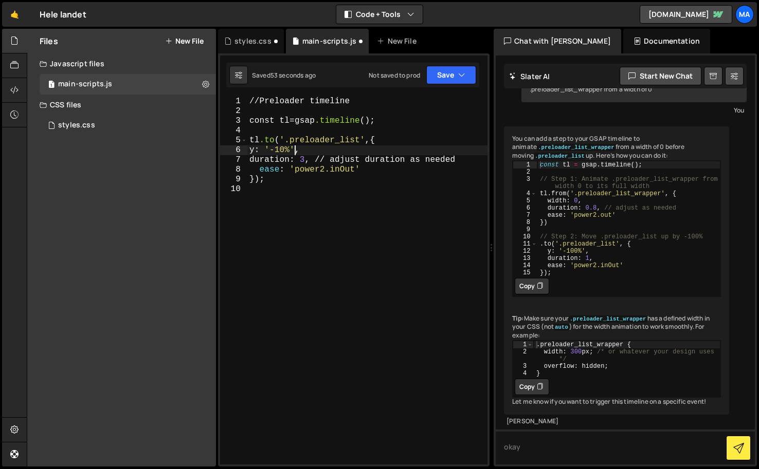
scroll to position [0, 3]
click at [344, 291] on div "// Preloader timeline const tl = gsap .timeline (); tl .to ( ' .preloader_list …" at bounding box center [367, 291] width 240 height 388
